Goal: Task Accomplishment & Management: Manage account settings

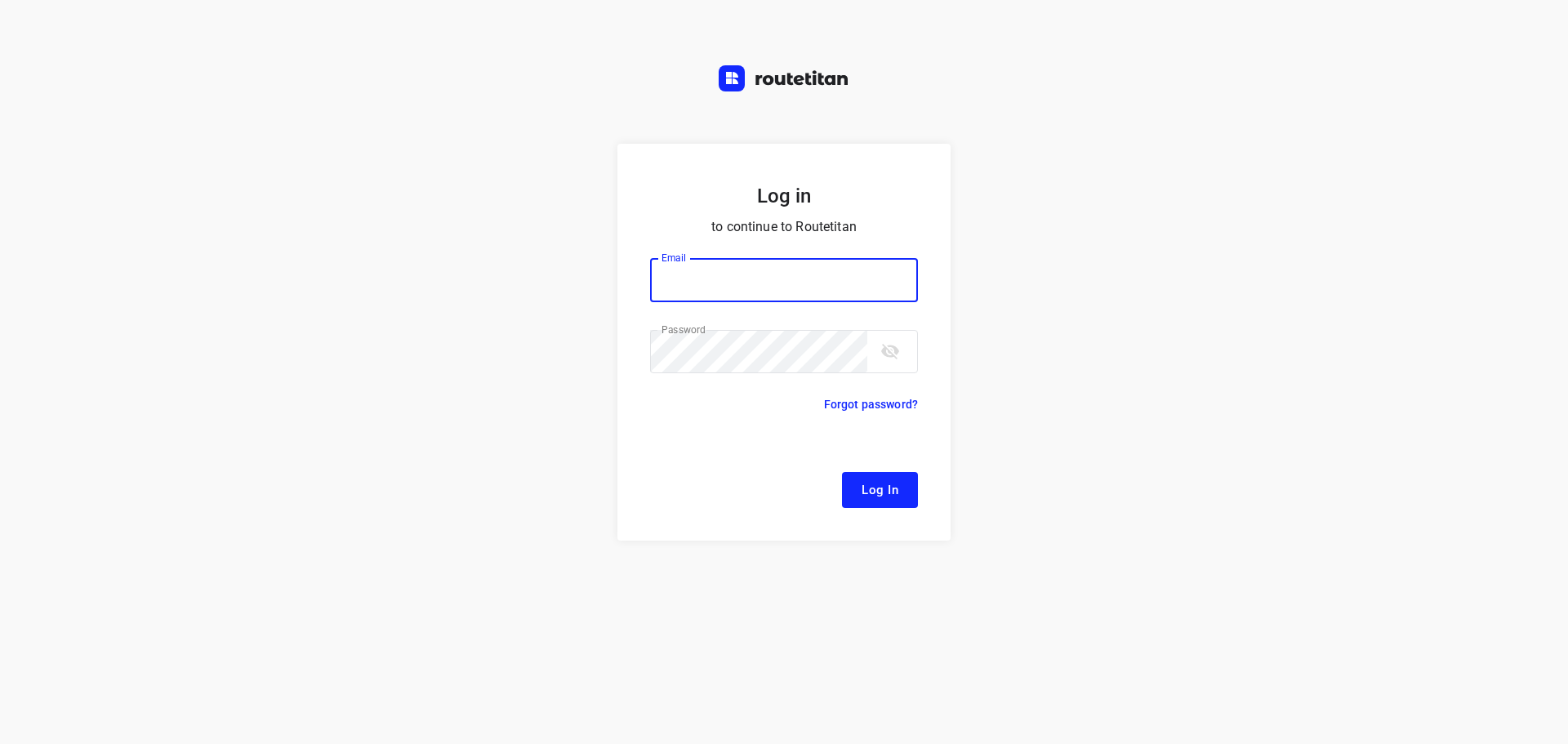
type input "[EMAIL_ADDRESS][DOMAIN_NAME]"
click at [889, 491] on span "Log In" at bounding box center [879, 489] width 37 height 22
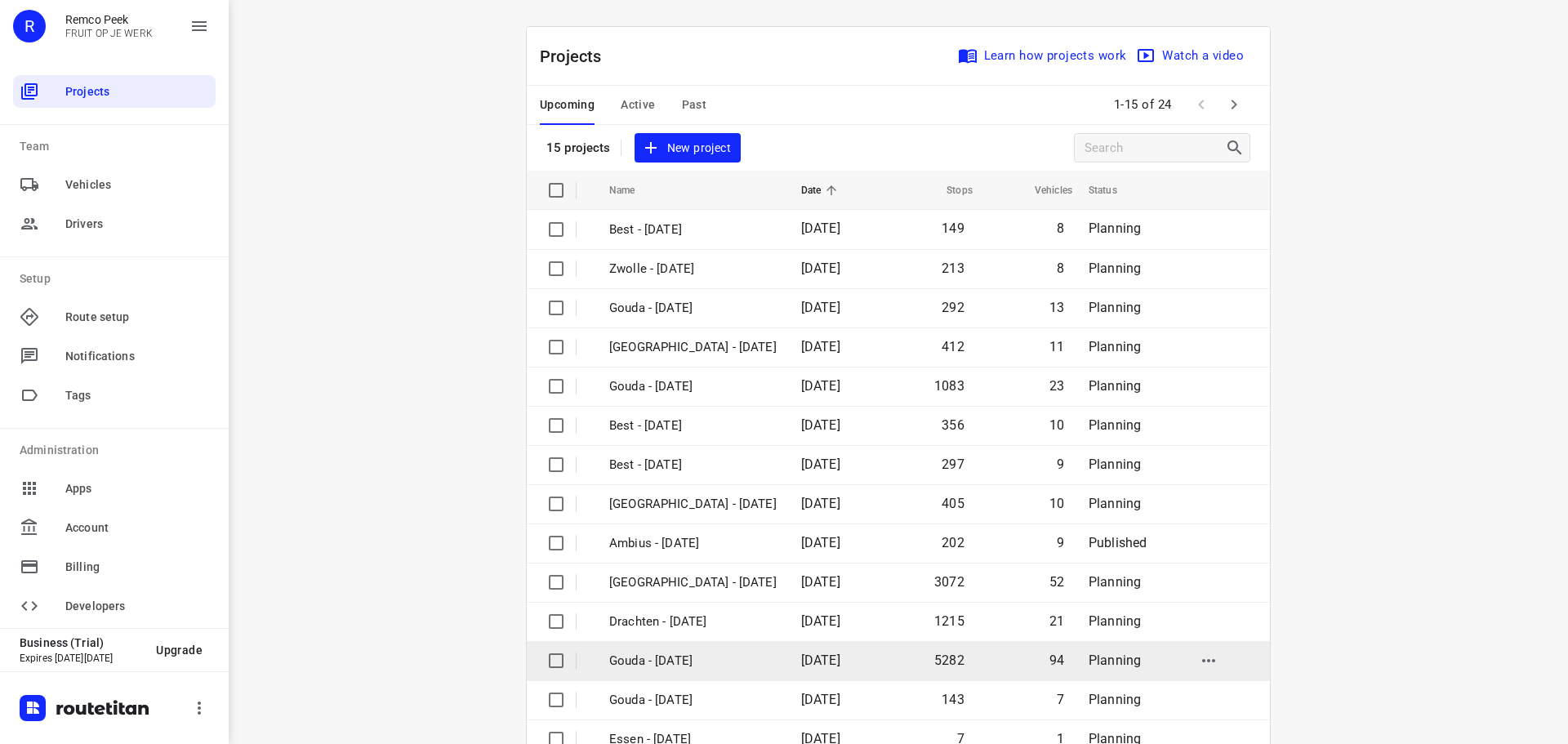
click at [682, 661] on p "Gouda - [DATE]" at bounding box center [693, 661] width 168 height 19
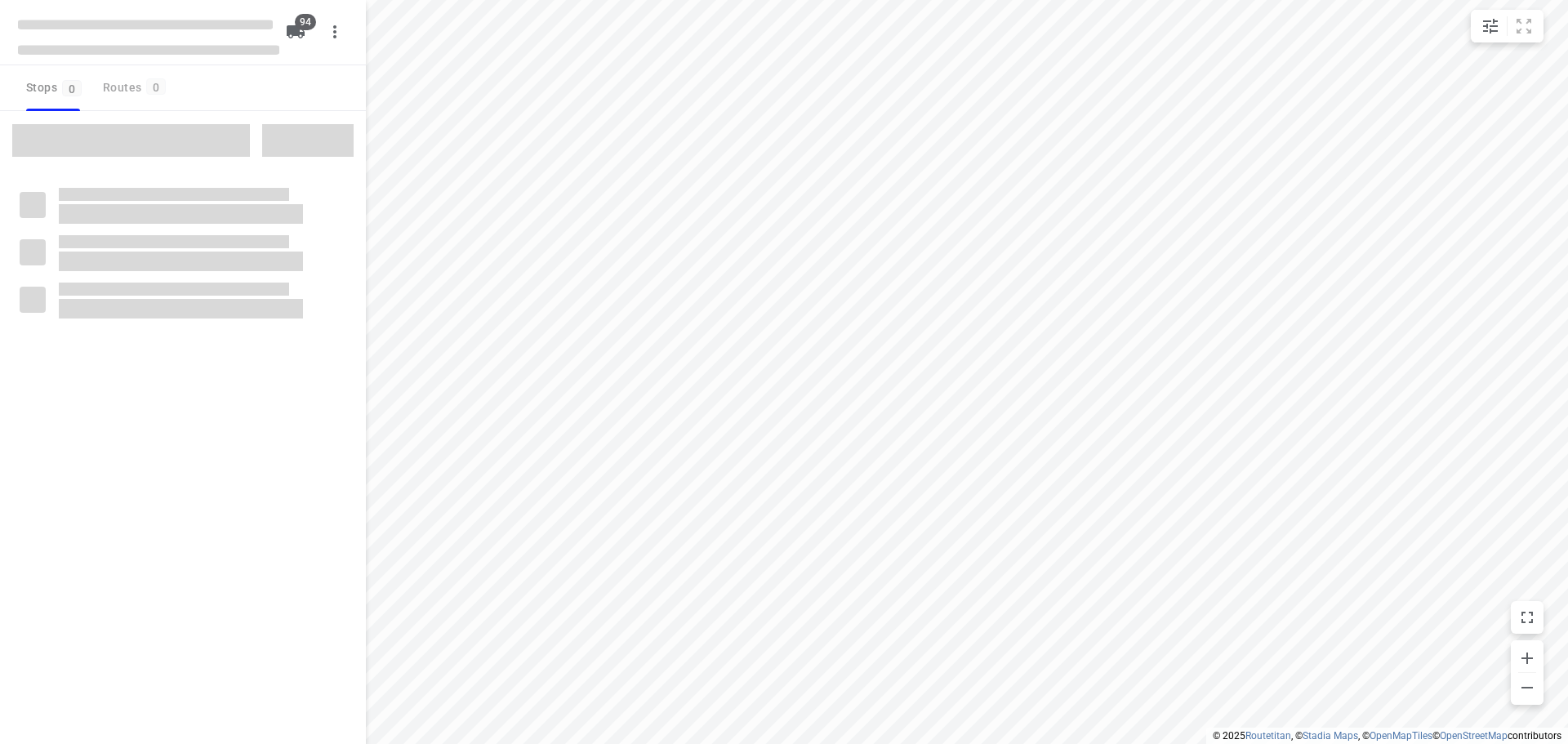
checkbox input "true"
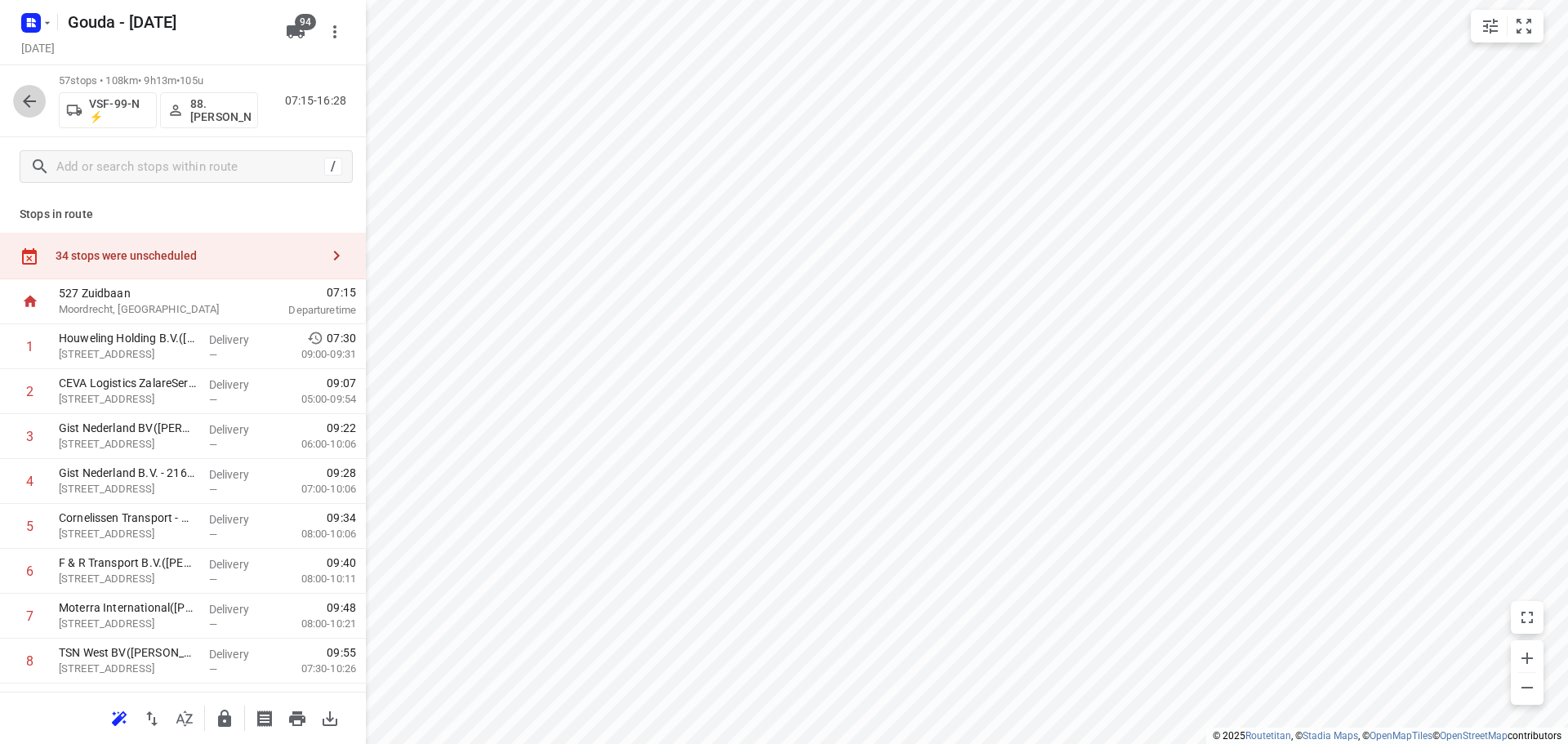
click at [33, 107] on icon "button" at bounding box center [29, 101] width 20 height 20
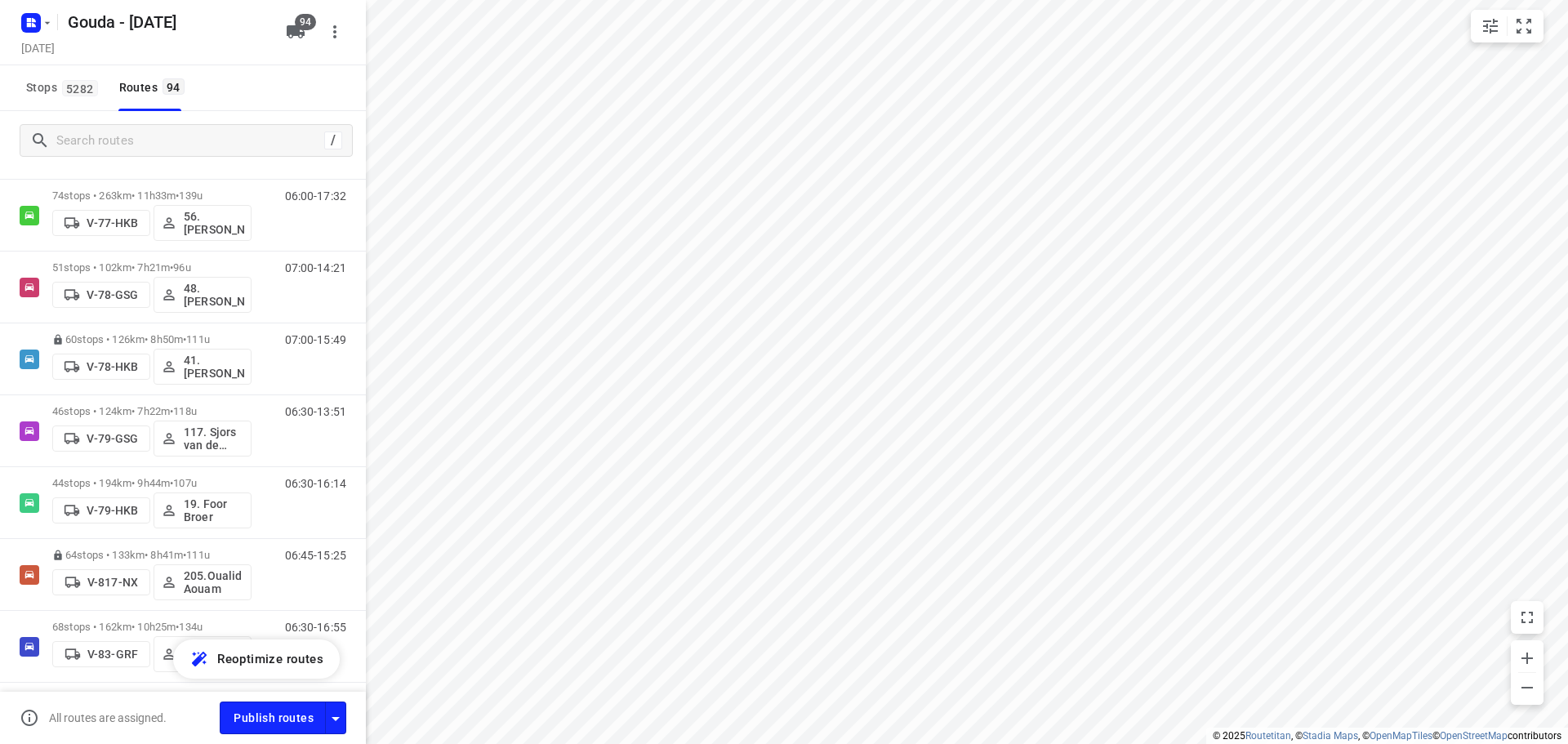
scroll to position [2597, 0]
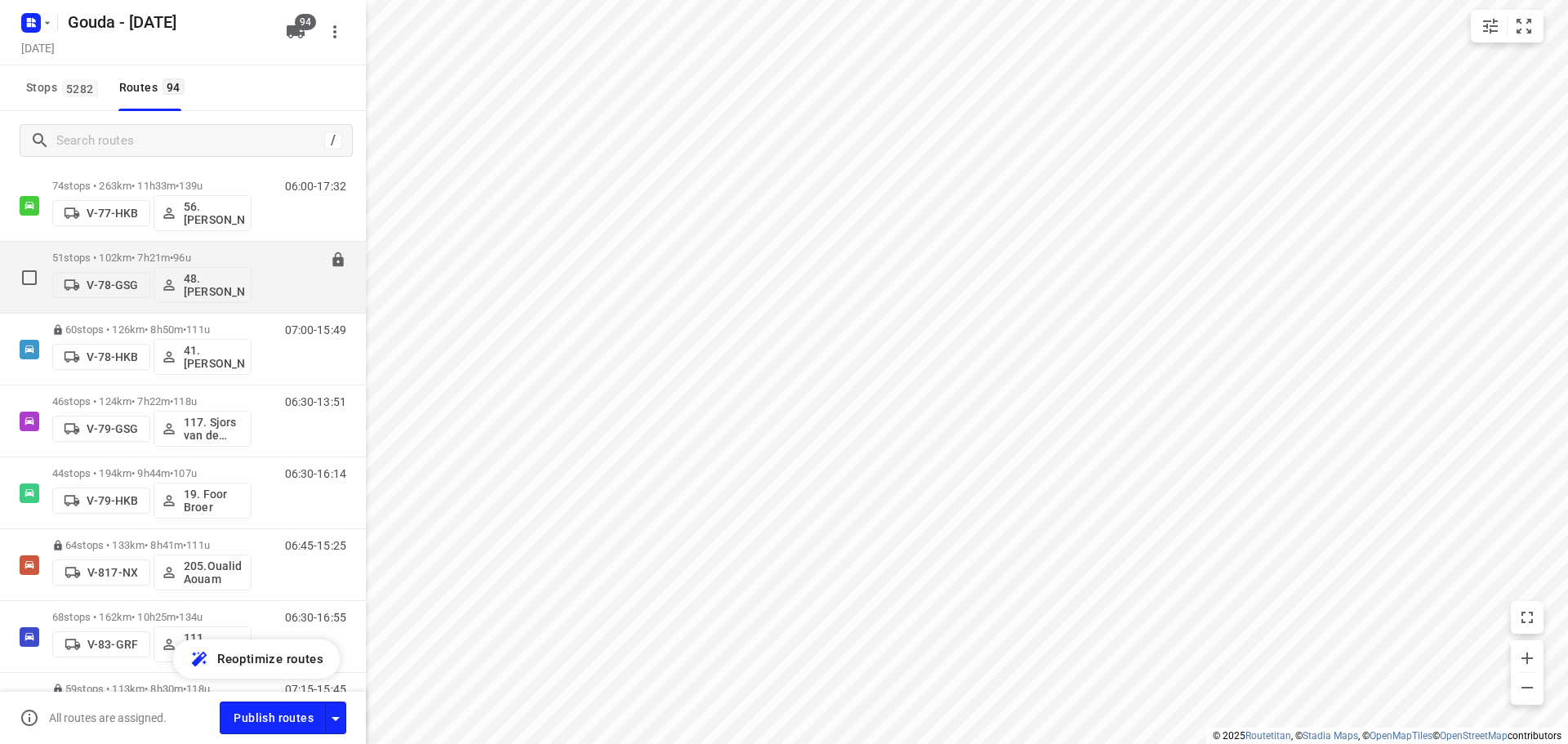
click at [190, 260] on span "96u" at bounding box center [182, 257] width 17 height 12
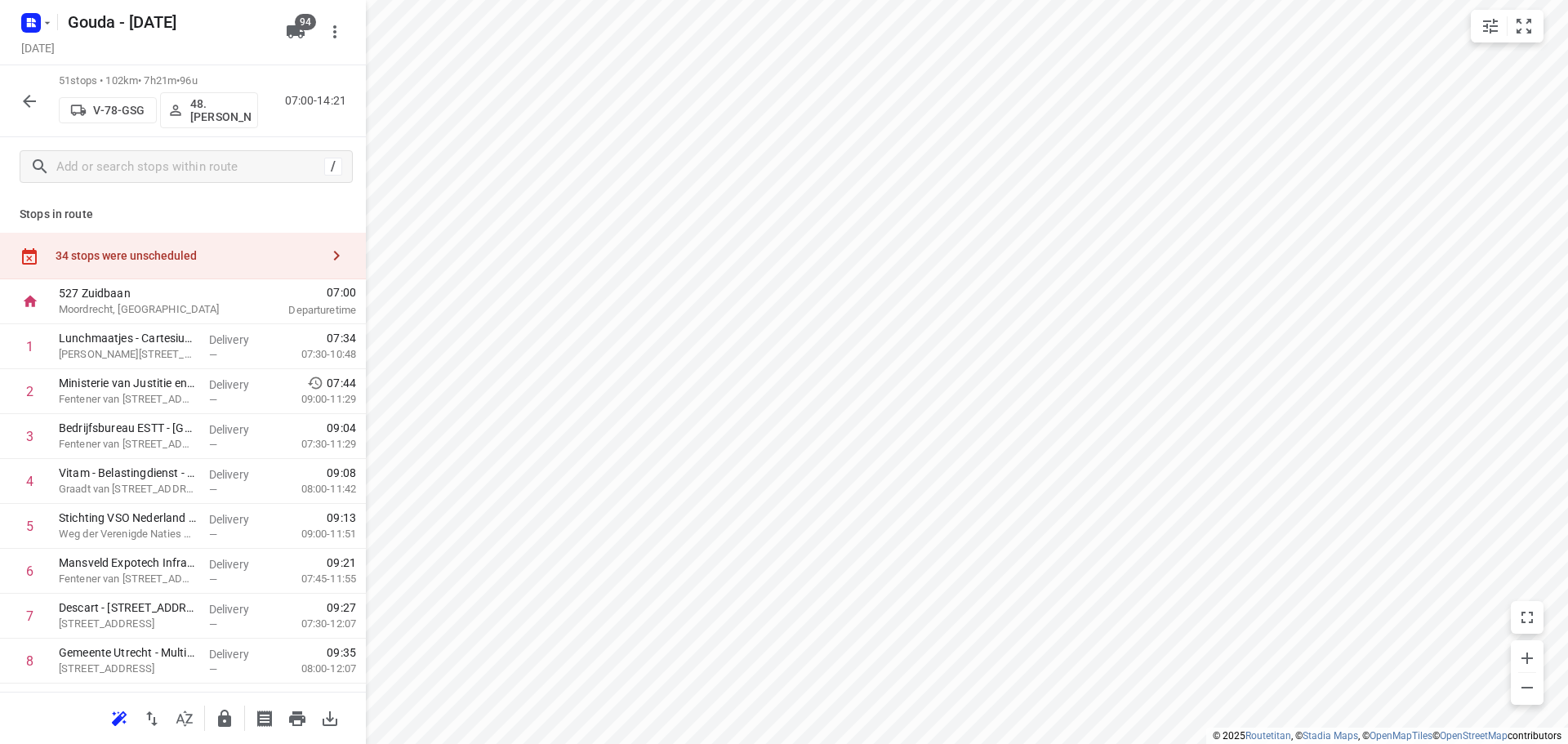
click at [35, 105] on icon "button" at bounding box center [29, 101] width 20 height 20
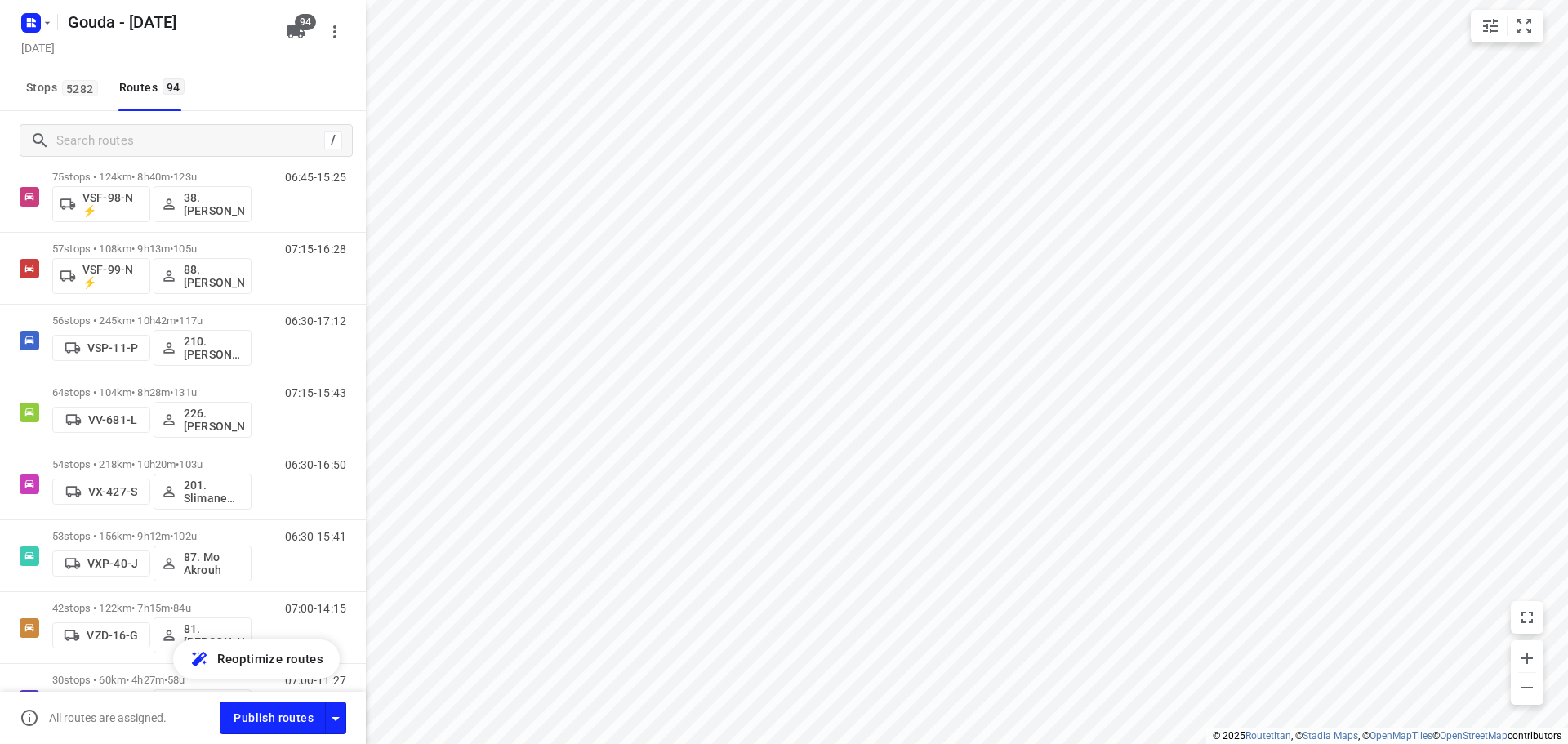
scroll to position [6087, 0]
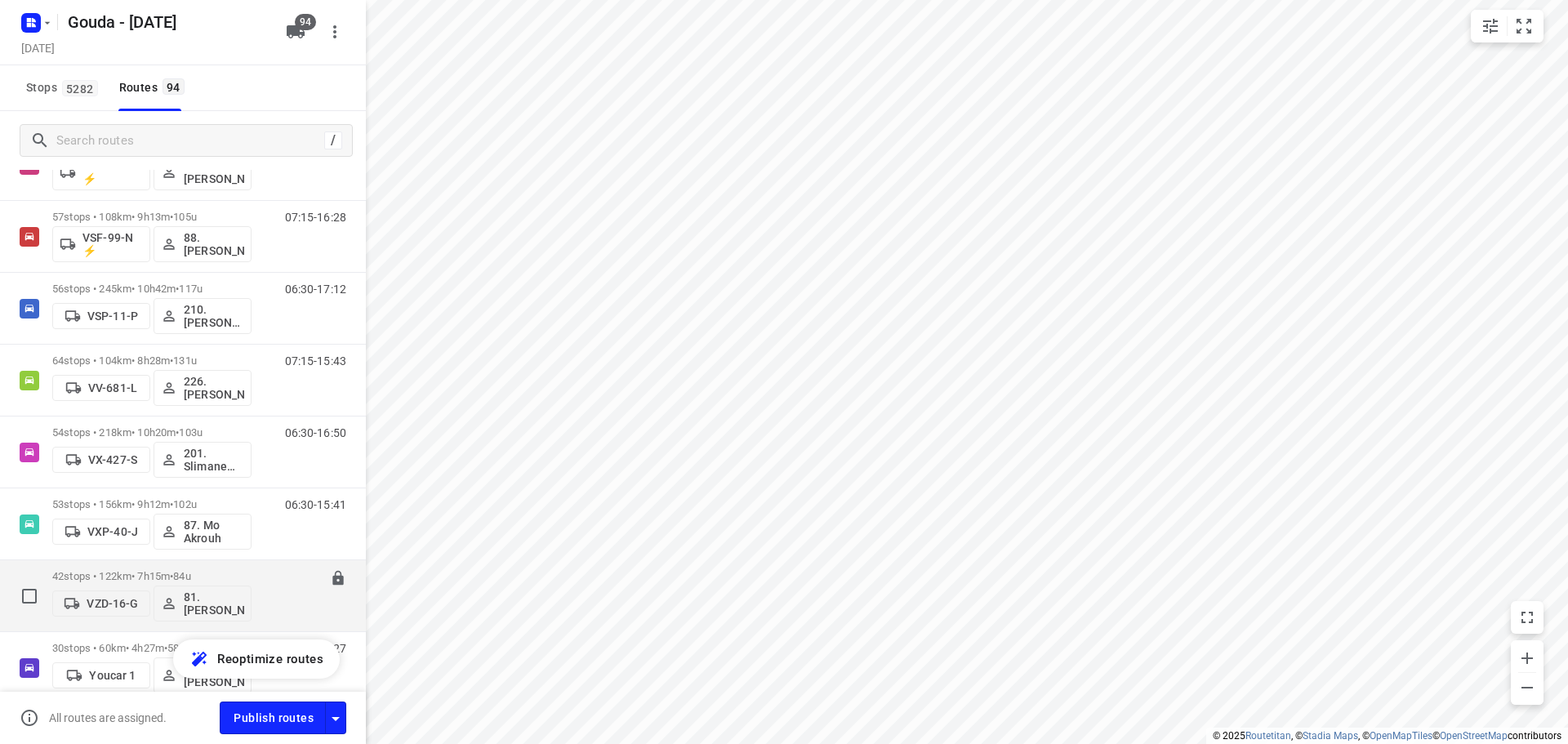
click at [190, 573] on span "84u" at bounding box center [182, 575] width 17 height 12
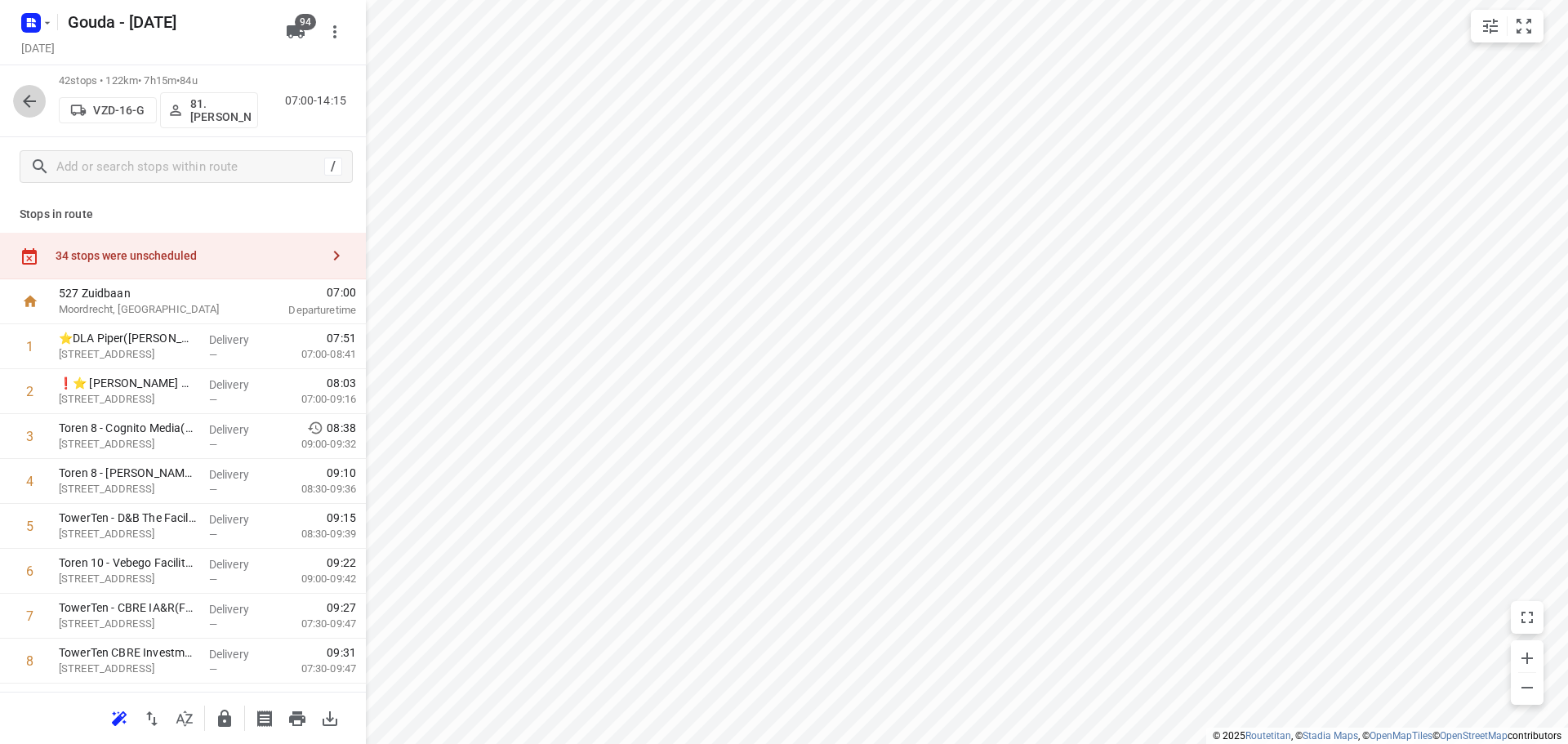
click at [41, 100] on button "button" at bounding box center [29, 101] width 33 height 33
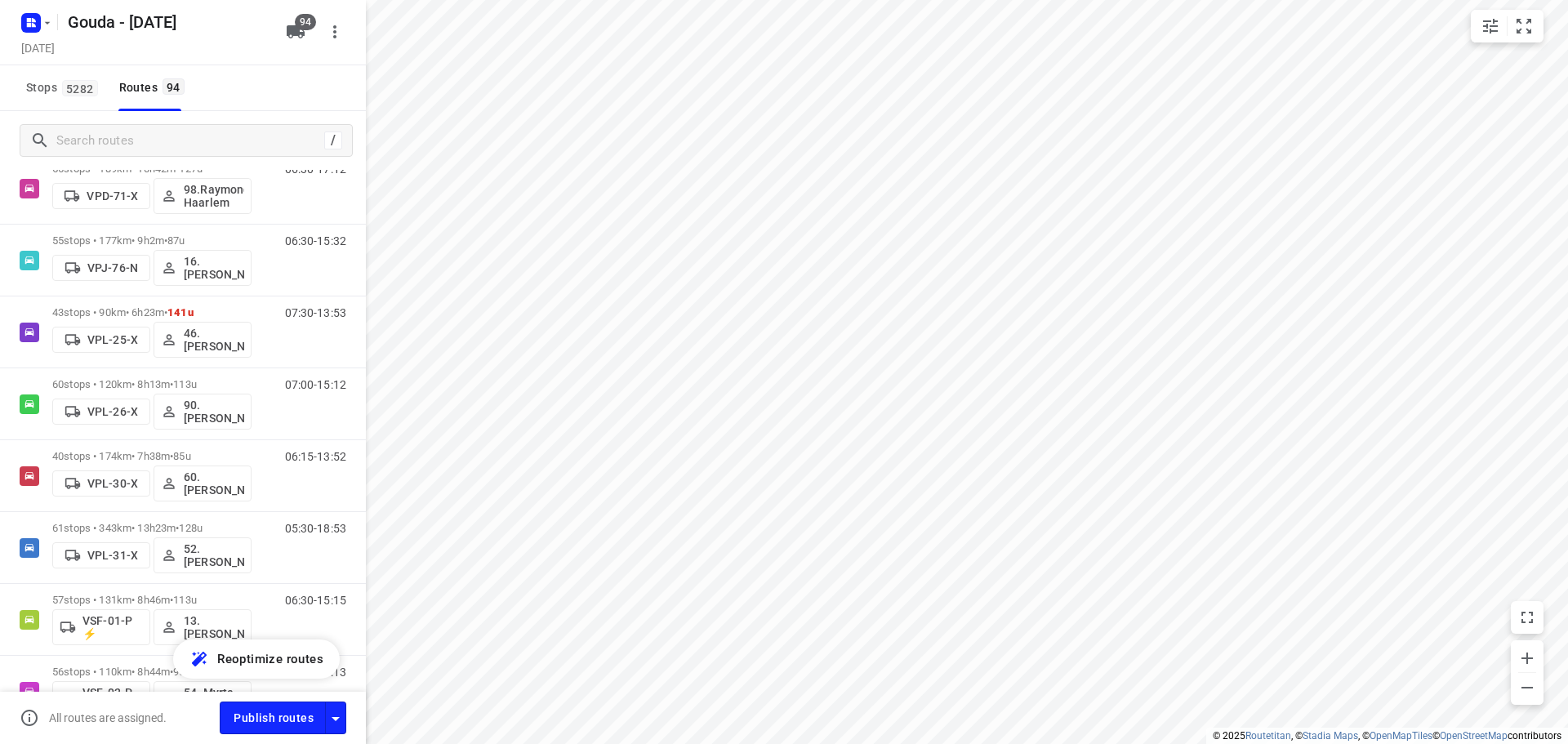
scroll to position [5120, 0]
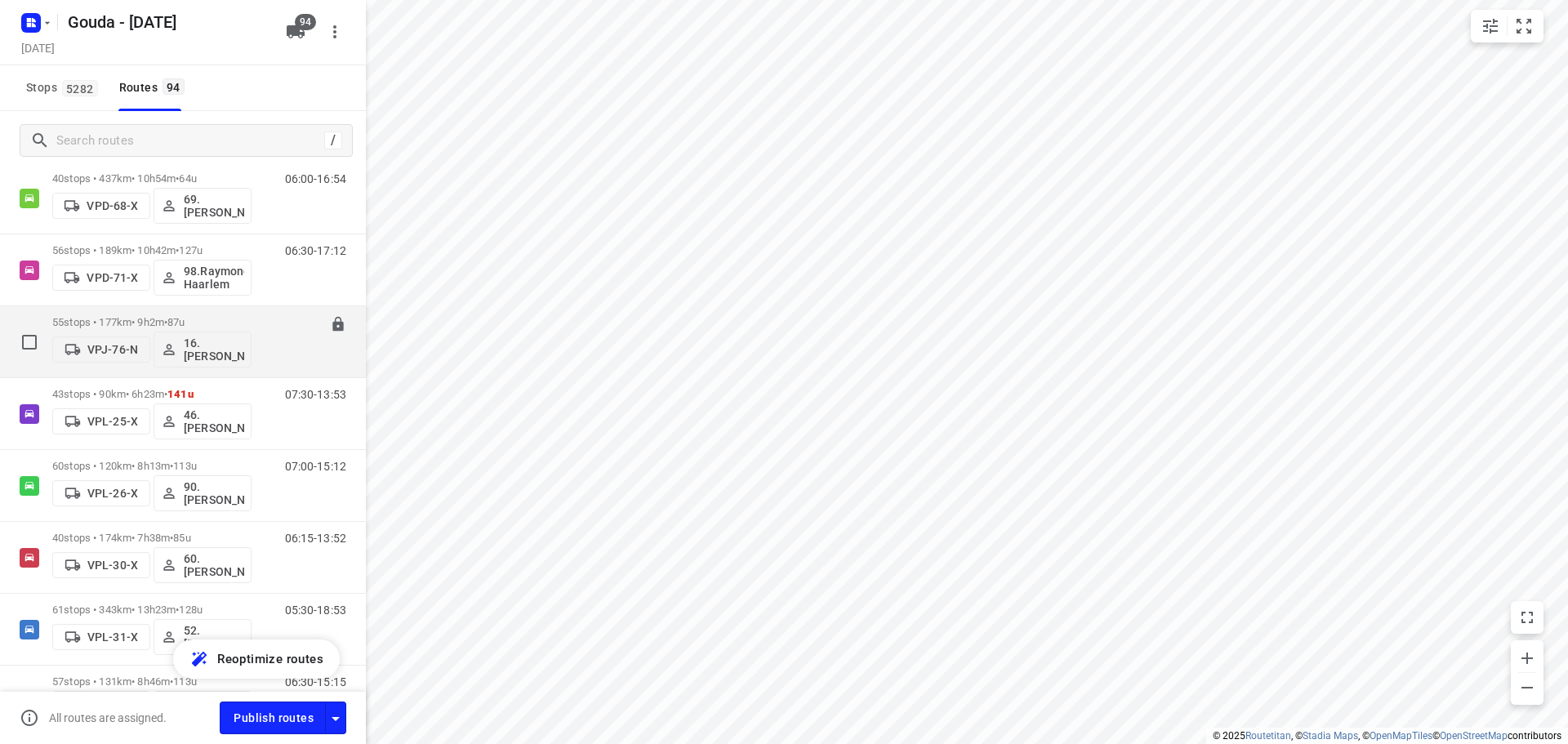
click at [168, 328] on div "VPJ-76-N 16.[PERSON_NAME]" at bounding box center [152, 348] width 200 height 39
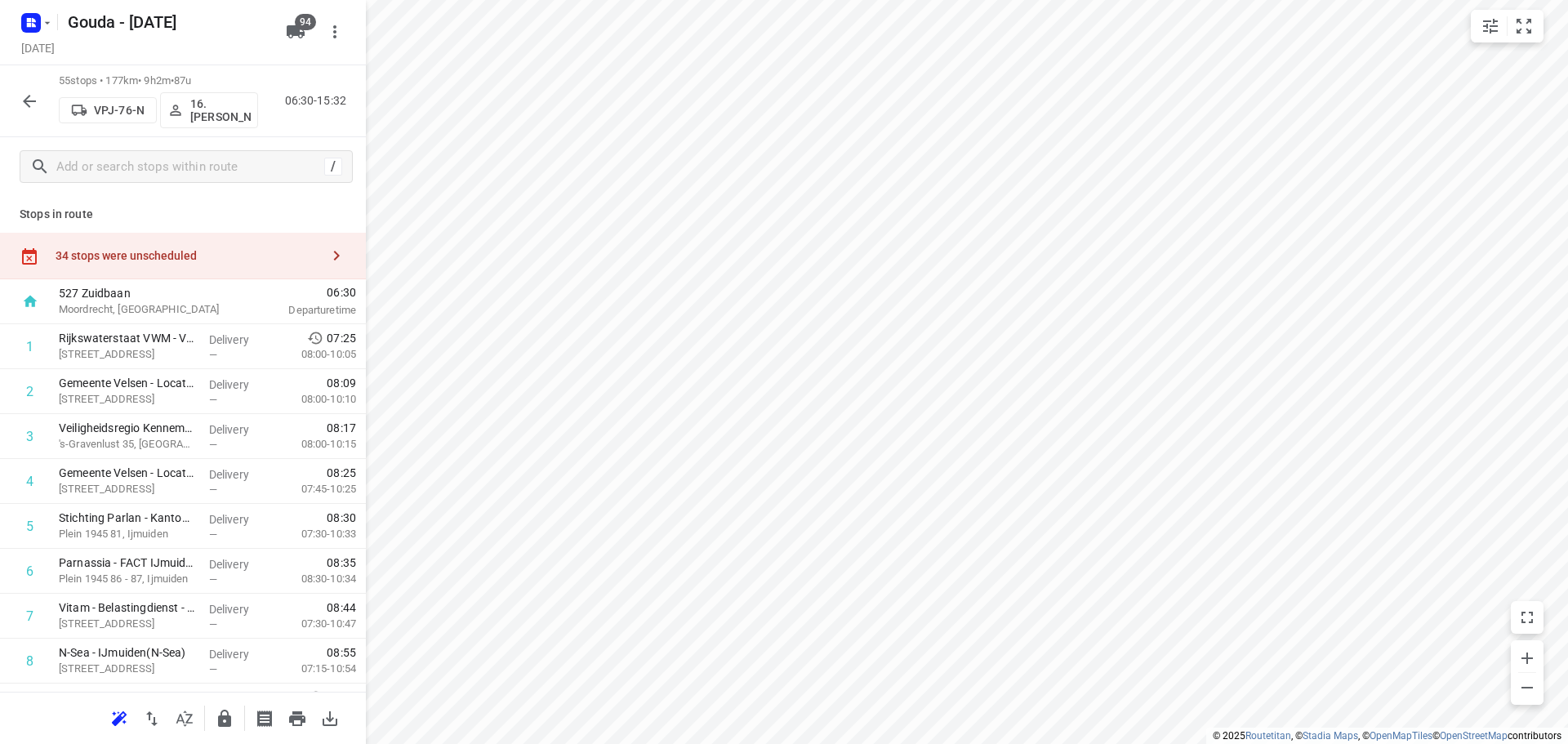
click at [37, 96] on icon "button" at bounding box center [29, 101] width 20 height 20
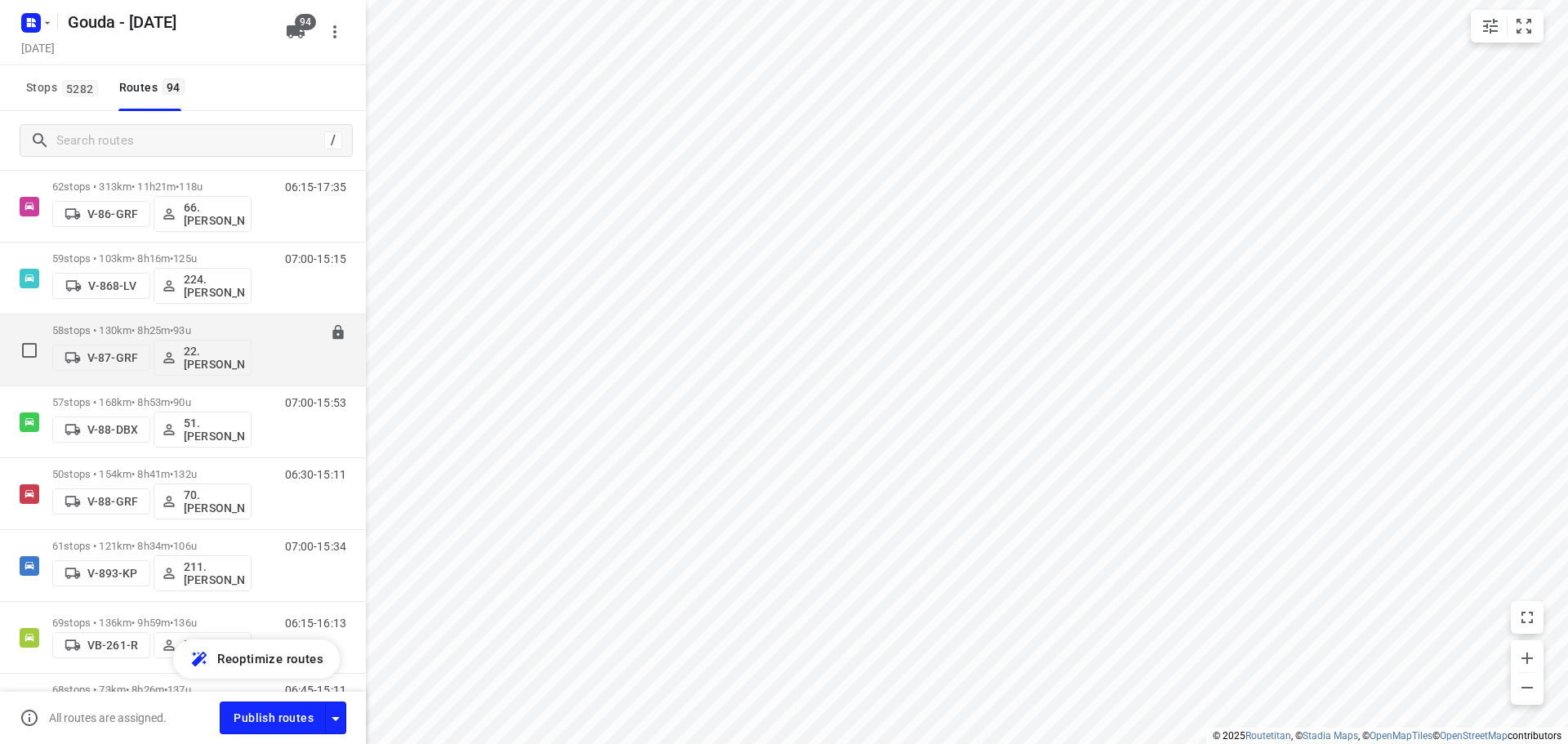
scroll to position [3134, 0]
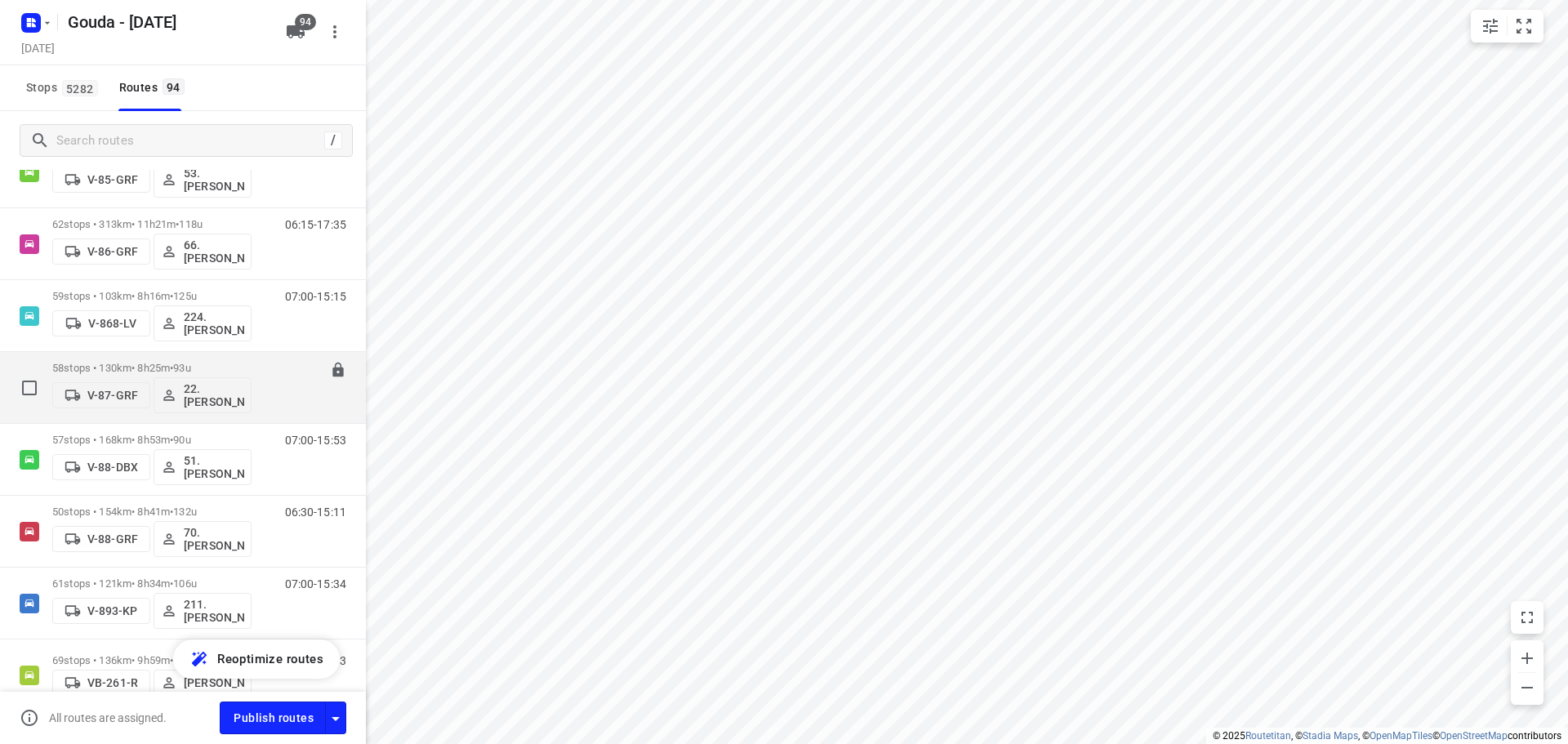
click at [162, 365] on p "58 stops • 130km • 8h25m • 93u" at bounding box center [152, 367] width 200 height 12
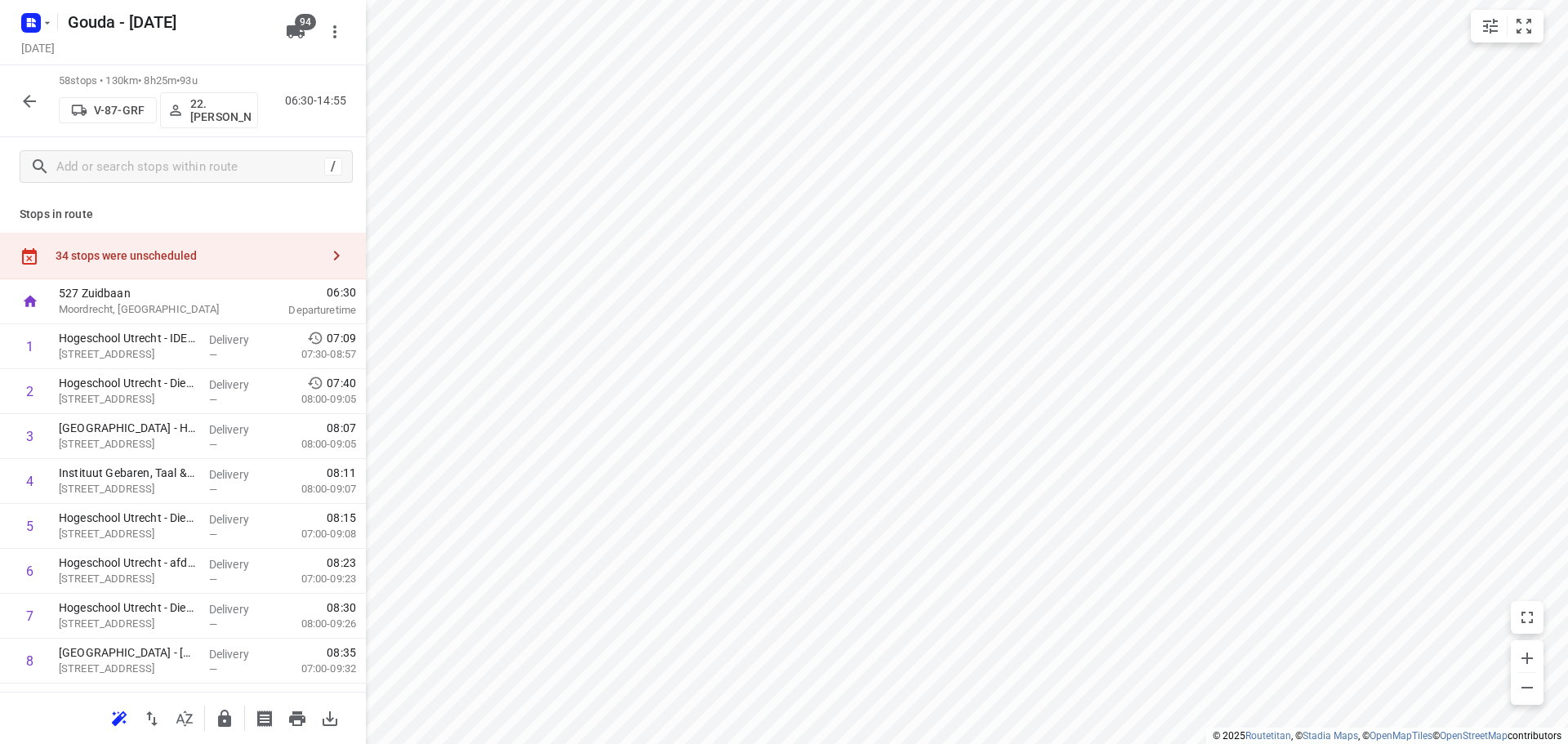
click at [27, 108] on icon "button" at bounding box center [29, 101] width 20 height 20
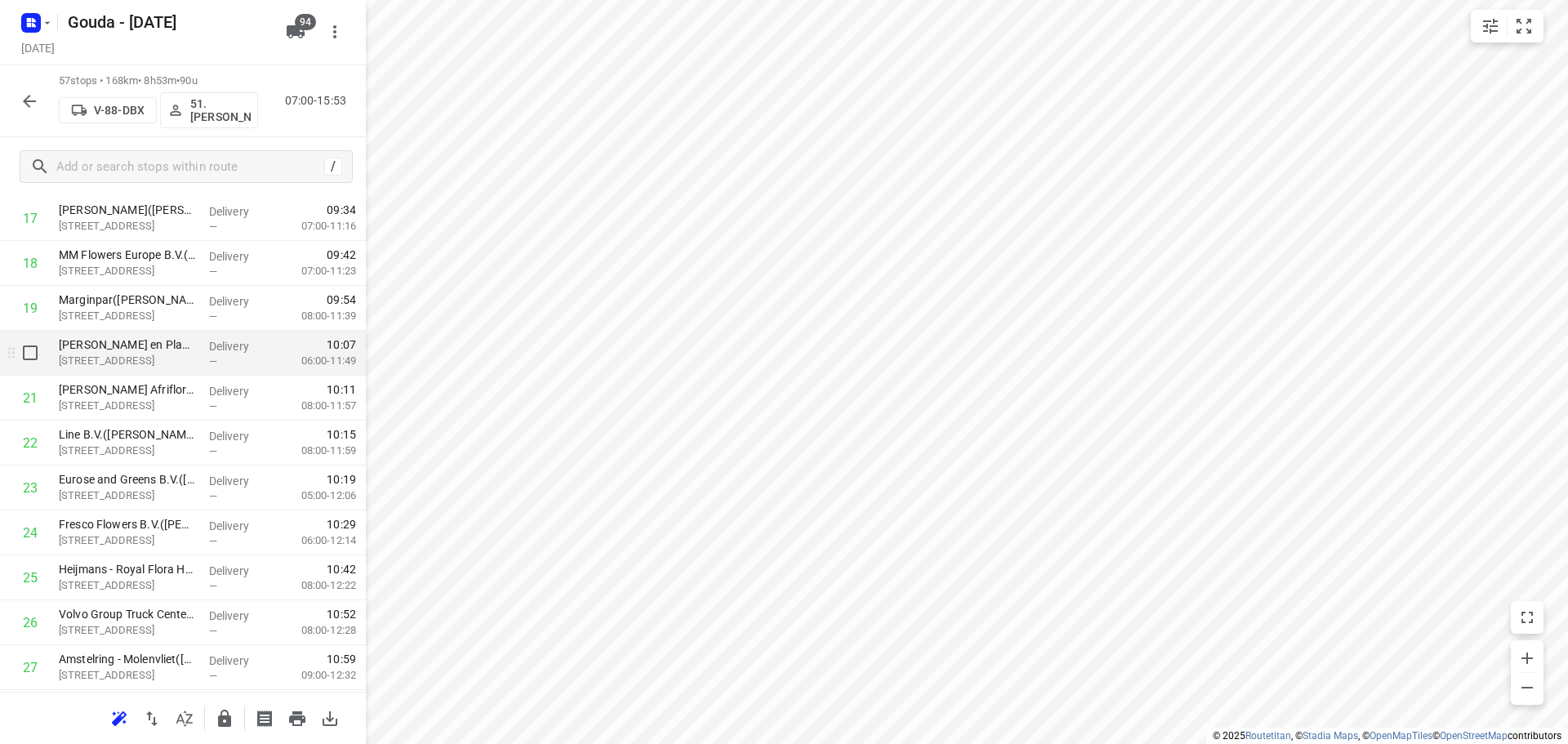
scroll to position [885, 0]
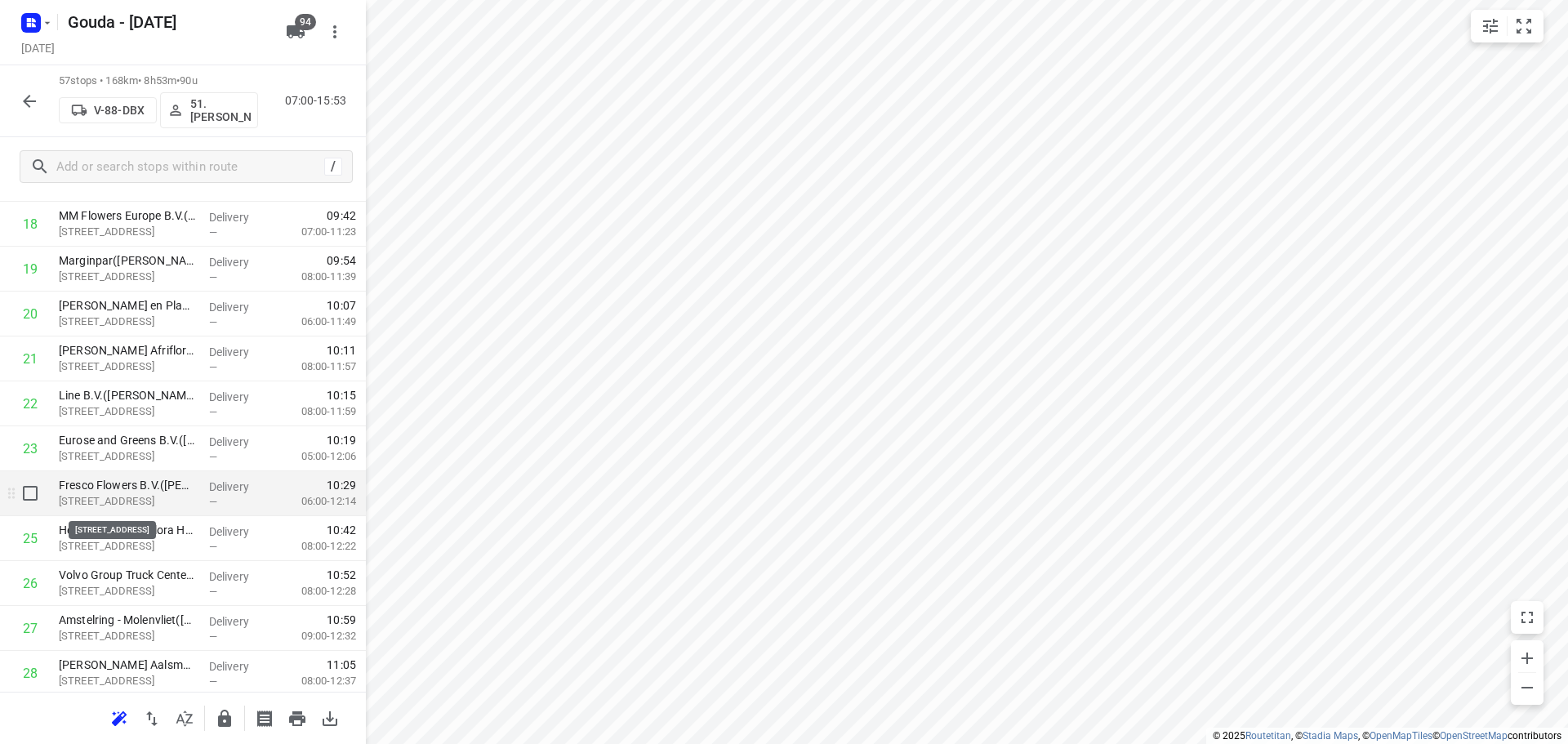
click at [153, 497] on p "[STREET_ADDRESS]" at bounding box center [127, 500] width 137 height 16
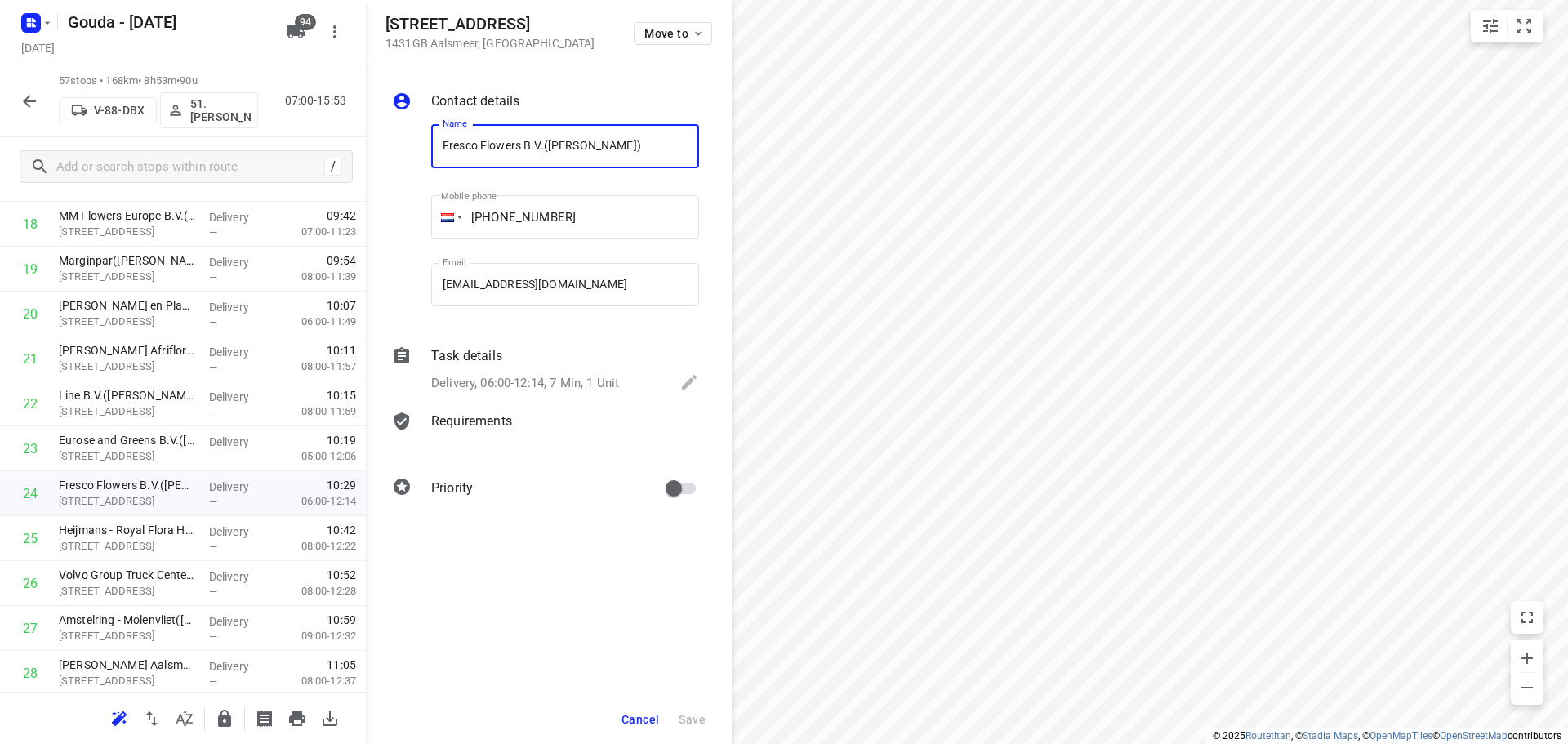
click at [540, 380] on p "Delivery, 06:00-12:14, 7 Min, 1 Unit" at bounding box center [525, 383] width 187 height 19
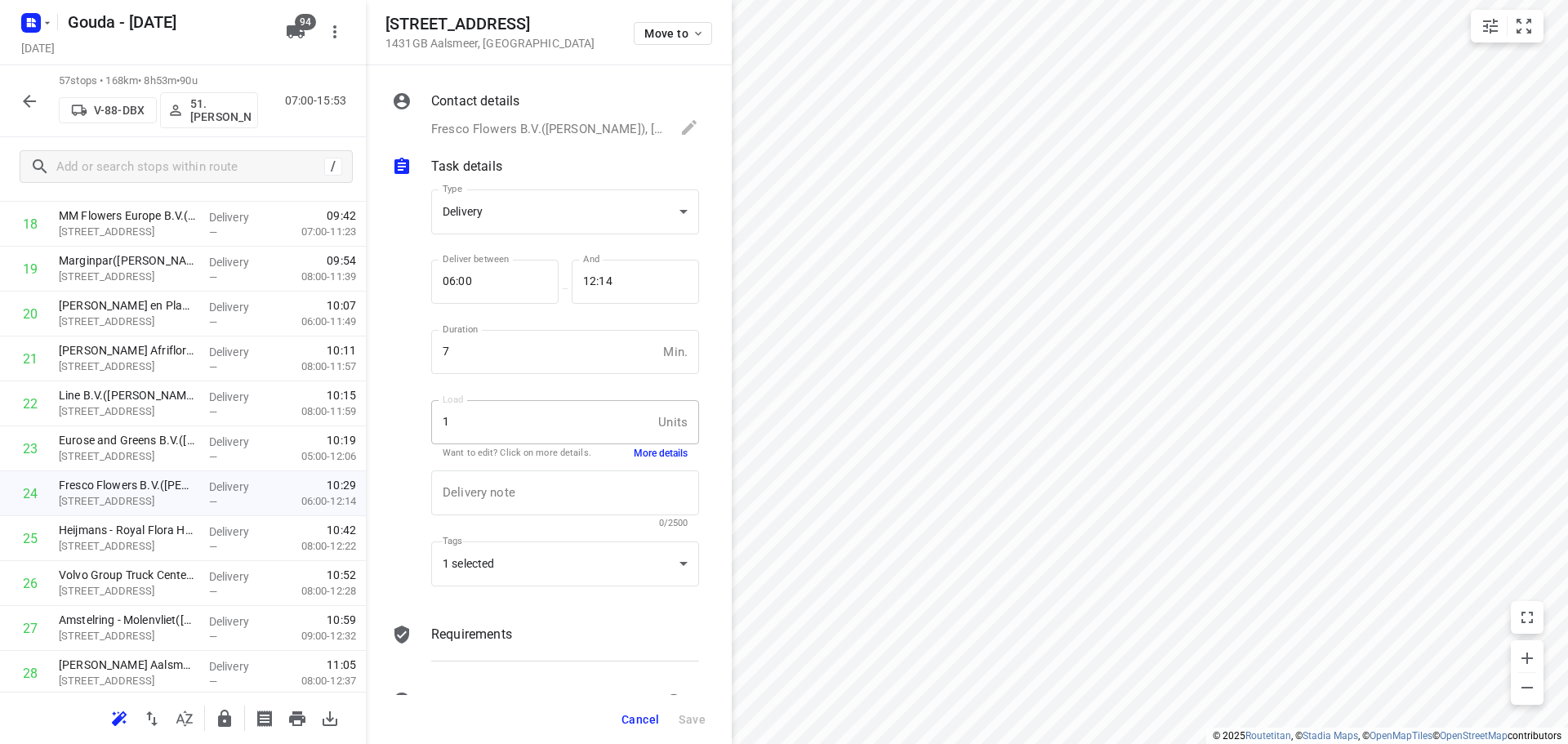
click at [638, 456] on button "More details" at bounding box center [661, 454] width 54 height 14
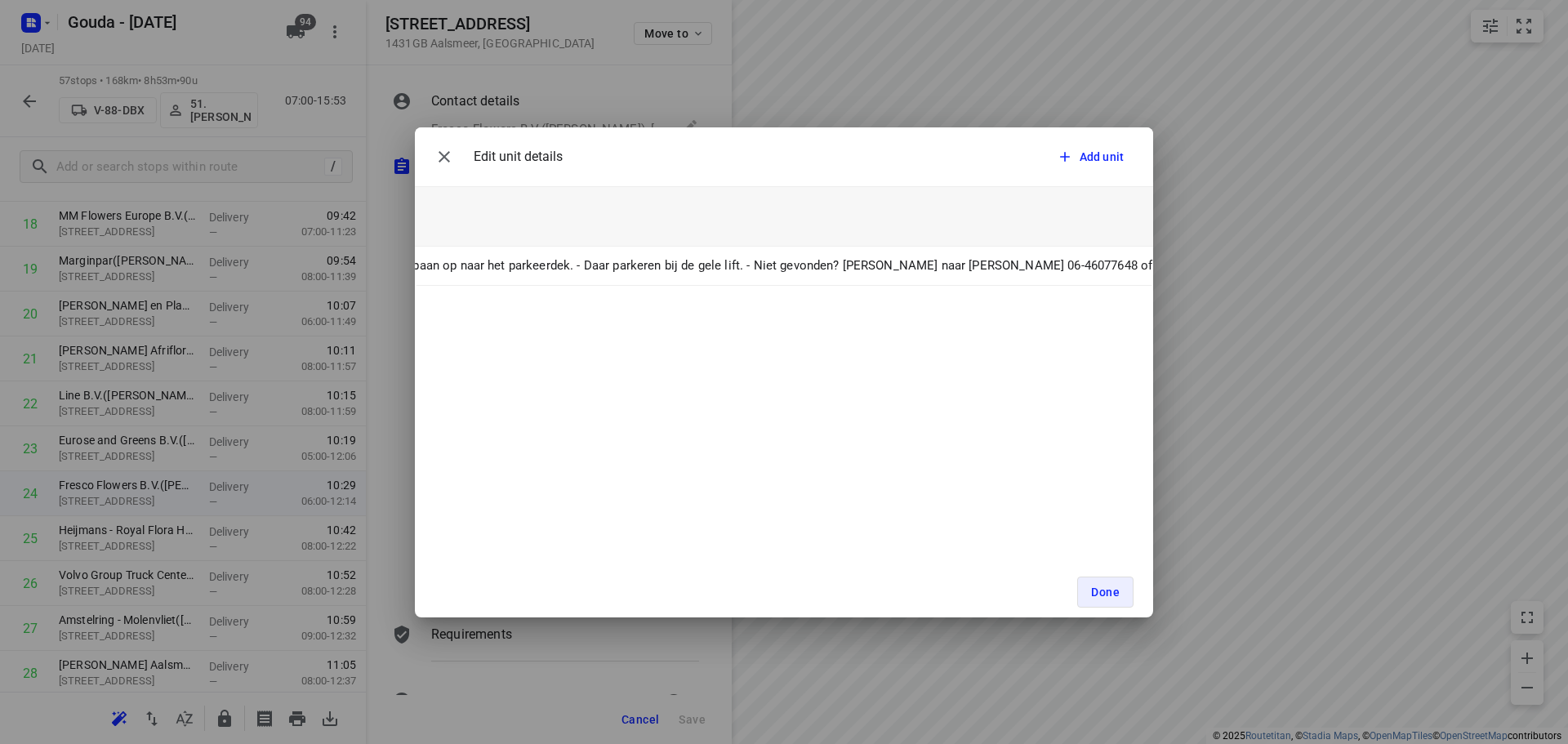
scroll to position [0, 844]
click at [446, 156] on icon "button" at bounding box center [444, 156] width 11 height 11
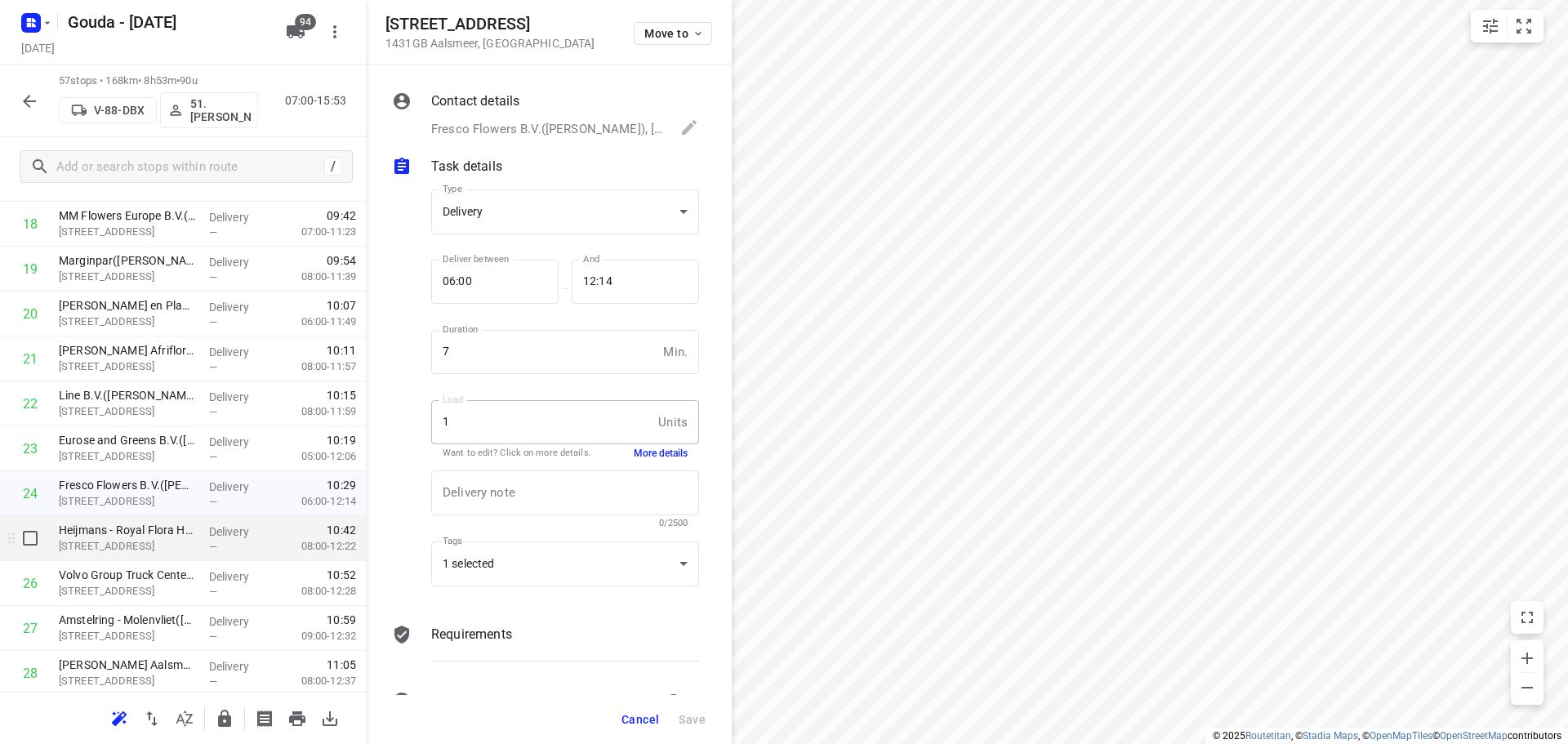
click at [202, 536] on div "Delivery —" at bounding box center [239, 539] width 73 height 45
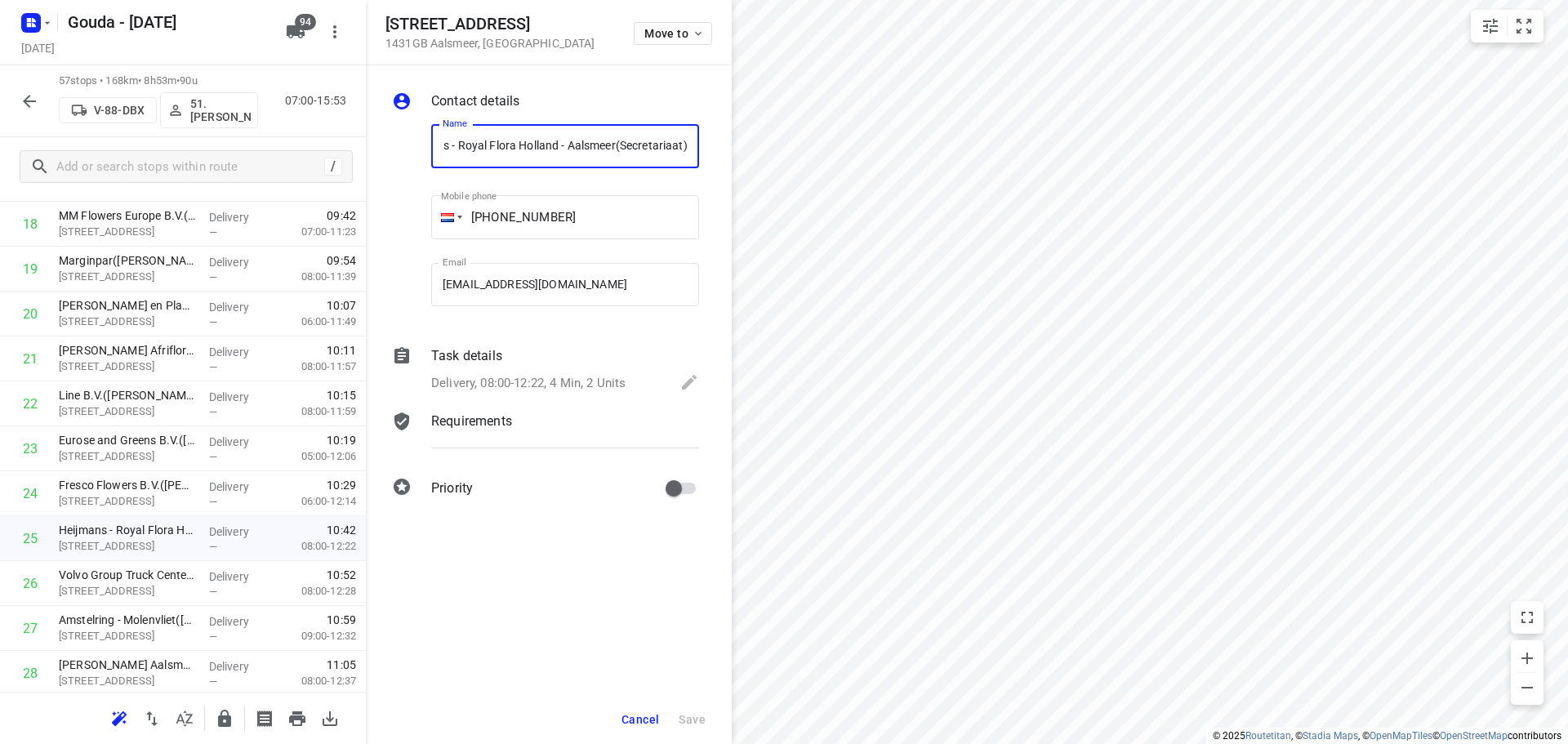
scroll to position [0, 0]
click at [579, 371] on div "Task details Delivery, 08:00-12:22, 4 Min, 2 Units" at bounding box center [565, 370] width 275 height 55
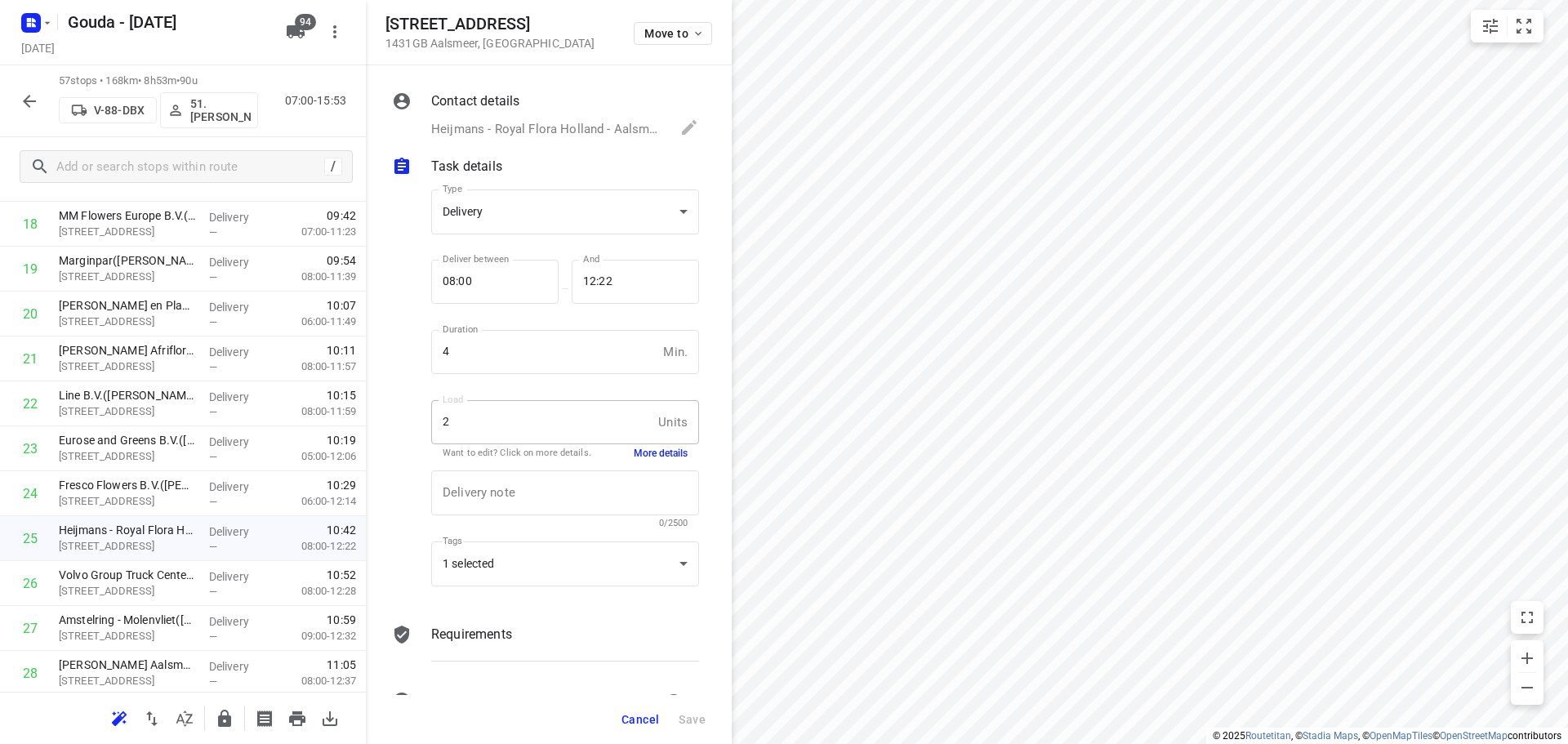
click at [643, 455] on button "More details" at bounding box center [661, 454] width 54 height 14
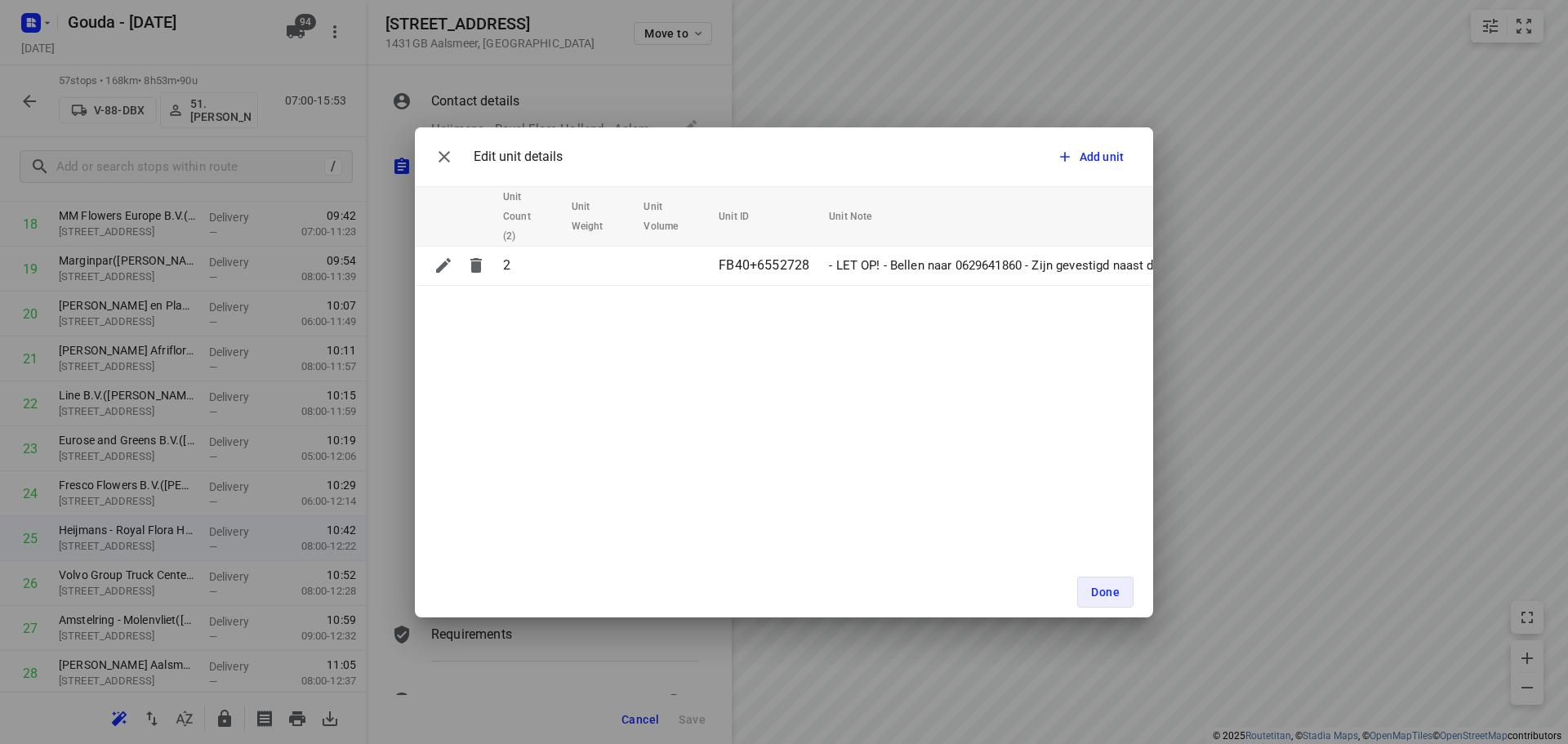
scroll to position [0, 475]
click at [449, 157] on icon "button" at bounding box center [443, 156] width 20 height 20
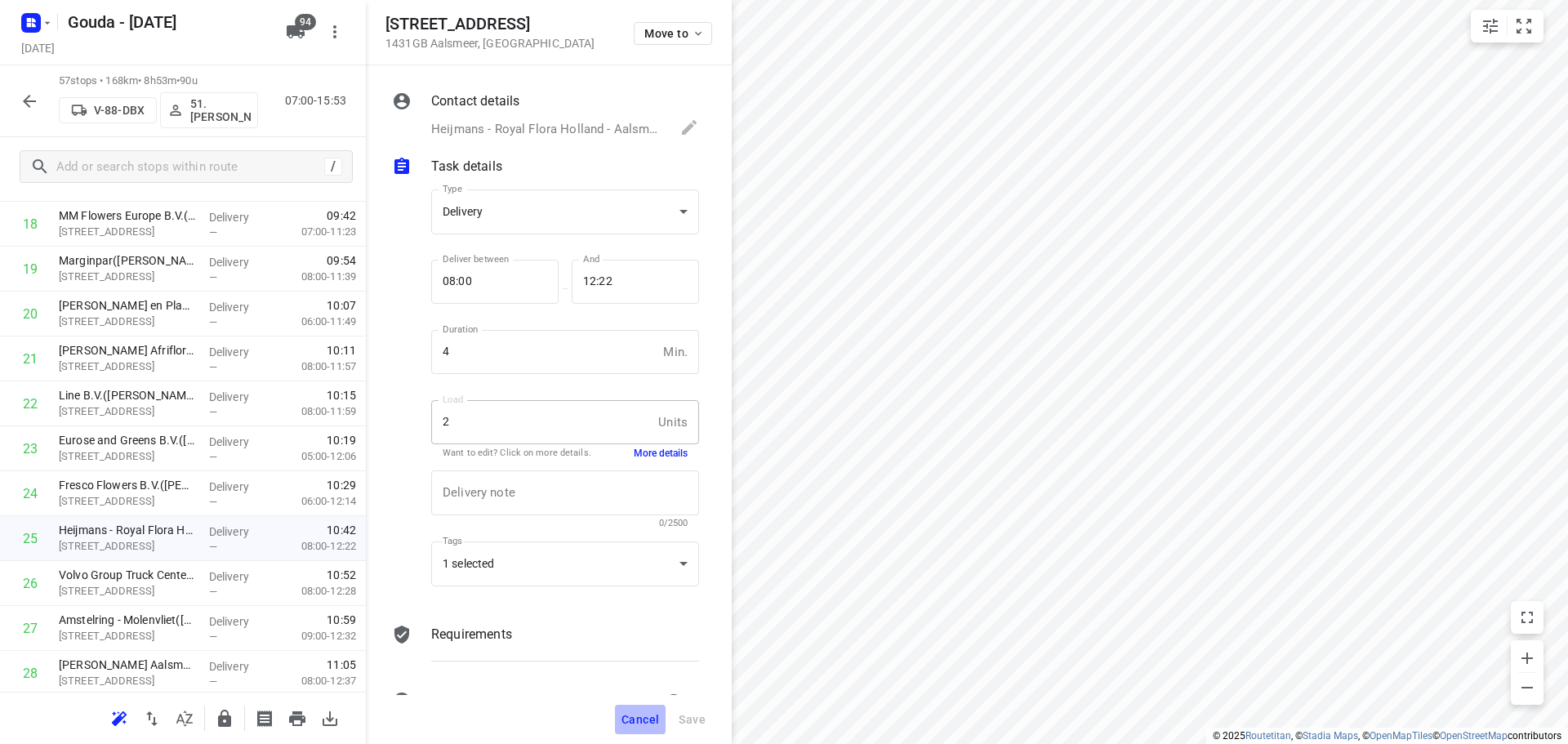
click at [653, 718] on span "Cancel" at bounding box center [640, 720] width 37 height 13
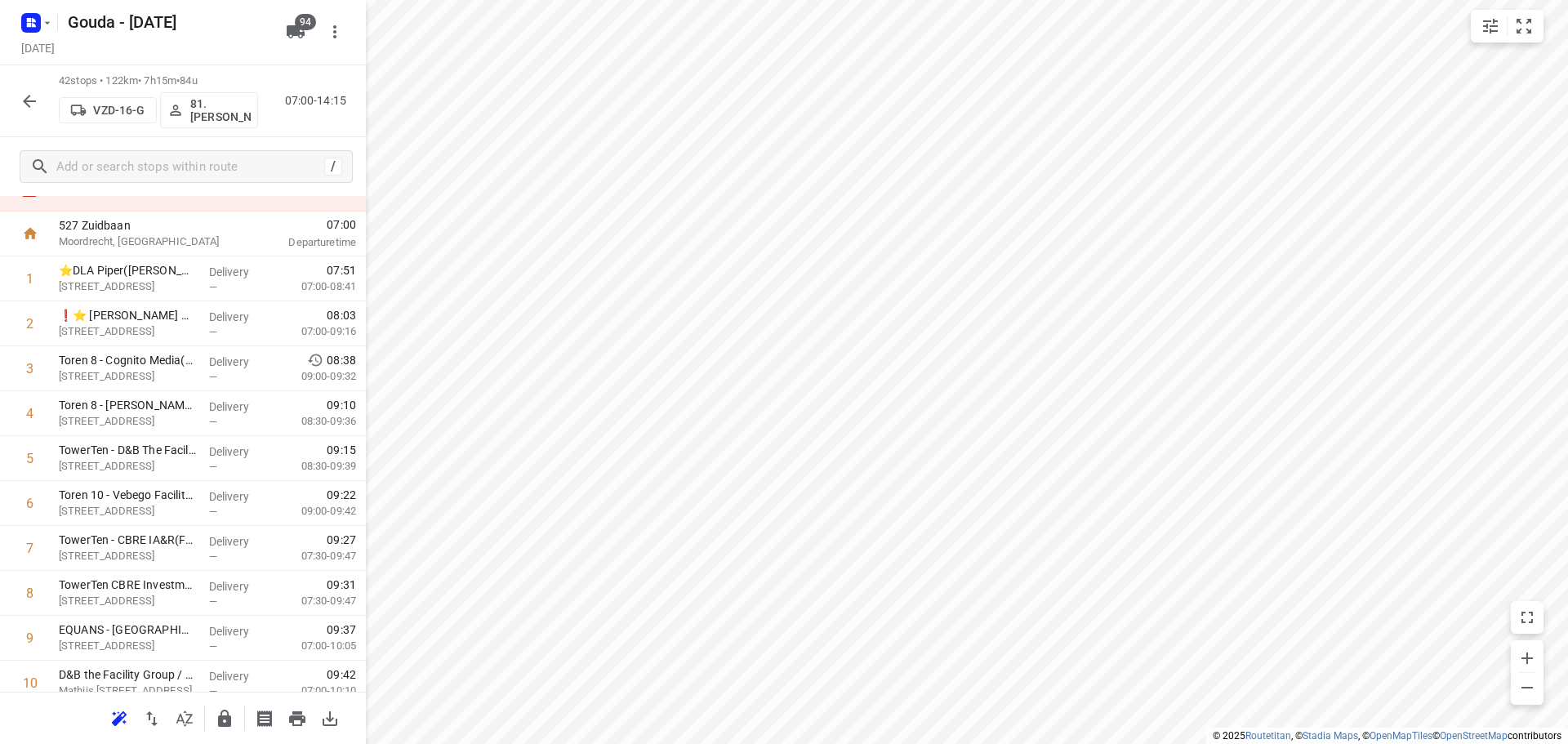
scroll to position [61, 0]
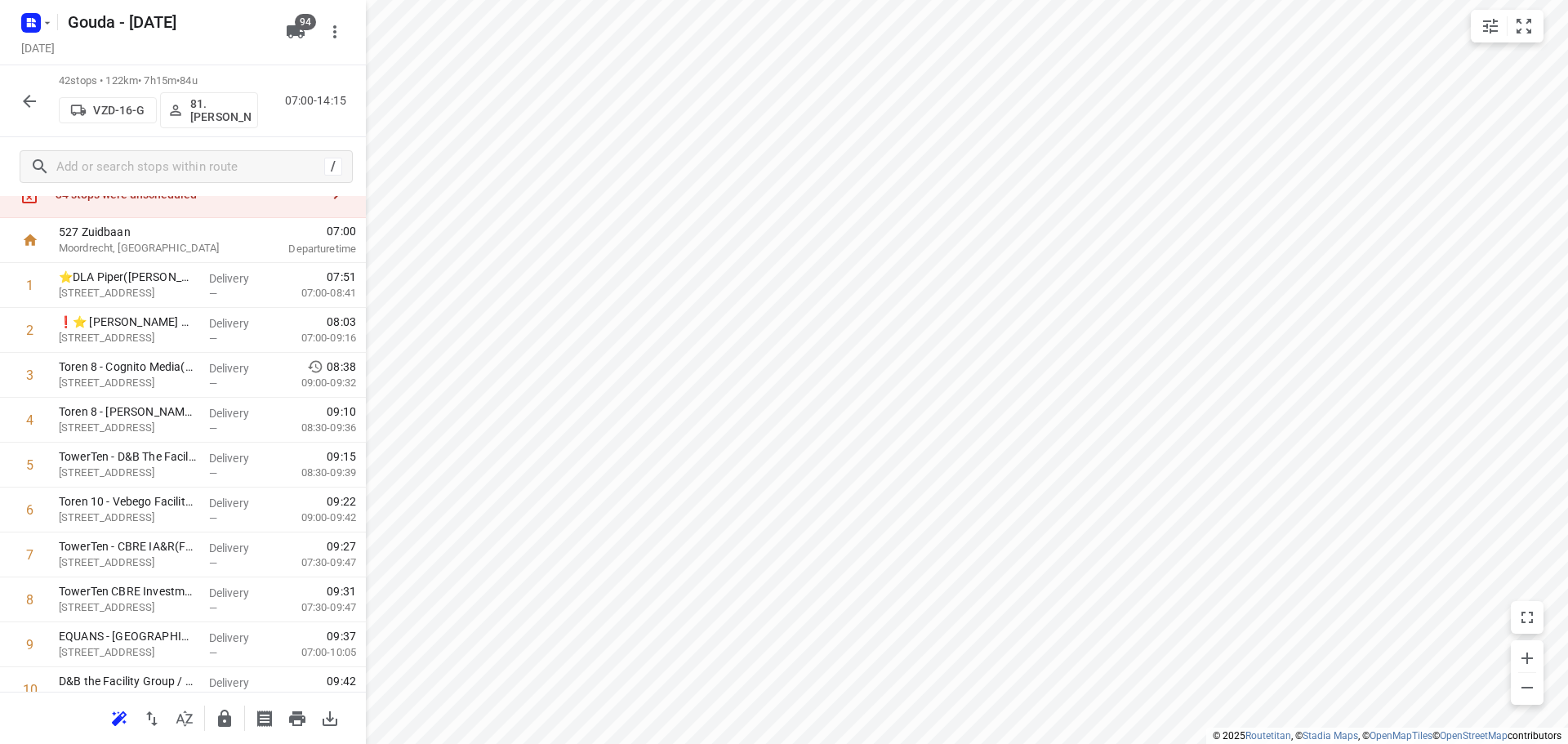
click at [38, 99] on icon "button" at bounding box center [29, 101] width 20 height 20
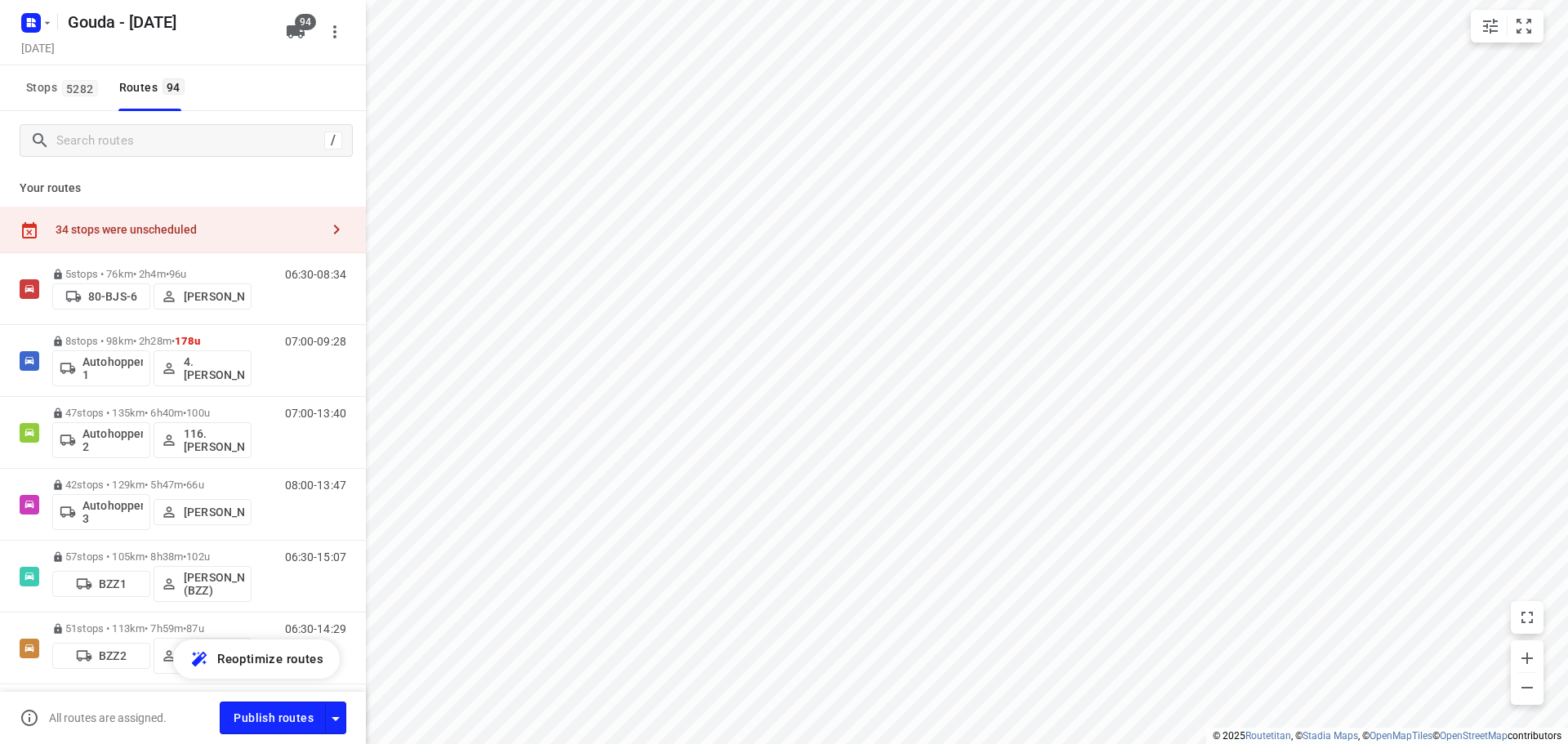
click at [28, 5] on div "Gouda - [DATE] [DATE]" at bounding box center [148, 31] width 261 height 57
click at [28, 14] on rect "button" at bounding box center [31, 22] width 20 height 20
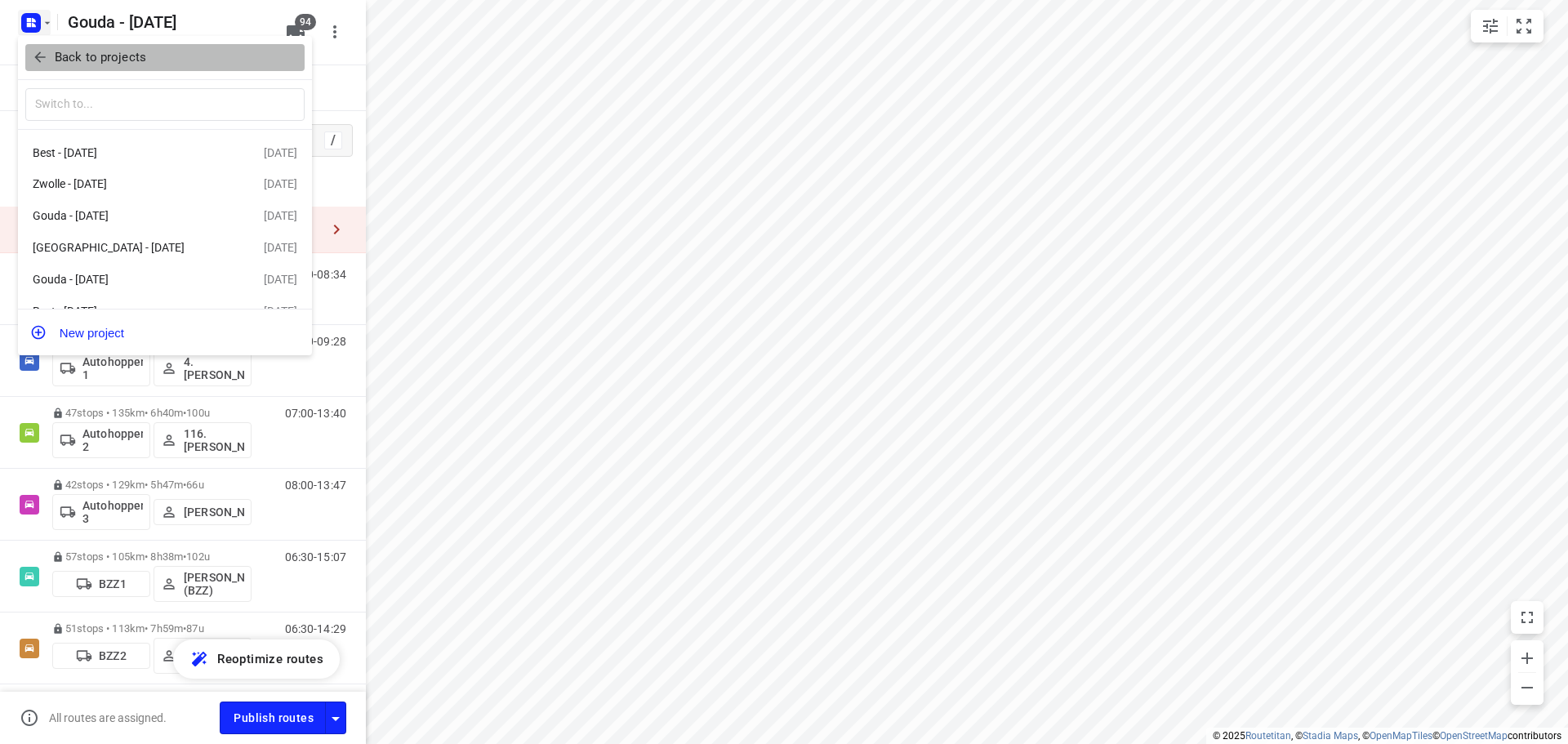
click at [35, 53] on icon "button" at bounding box center [39, 56] width 16 height 16
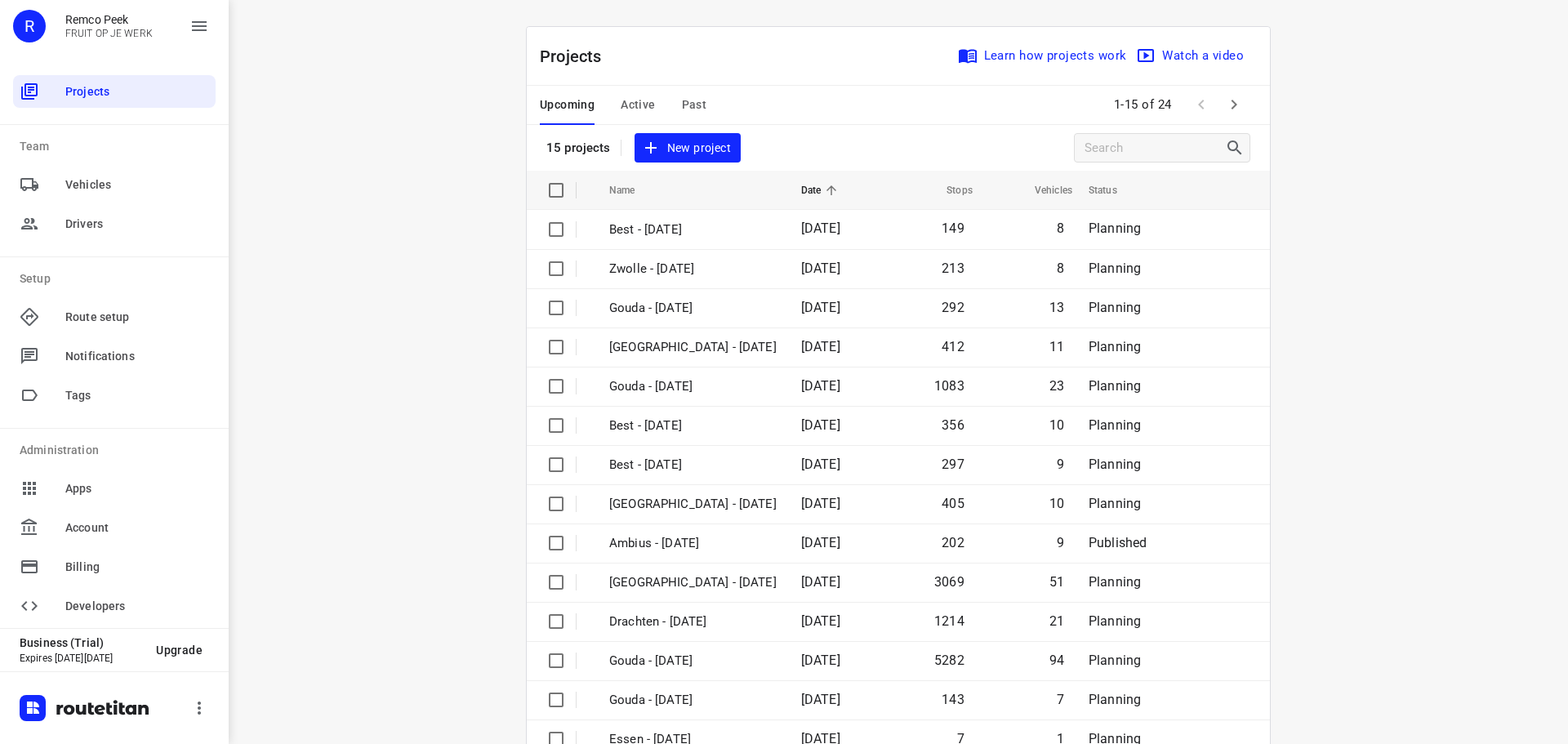
click at [627, 110] on span "Active" at bounding box center [637, 105] width 35 height 21
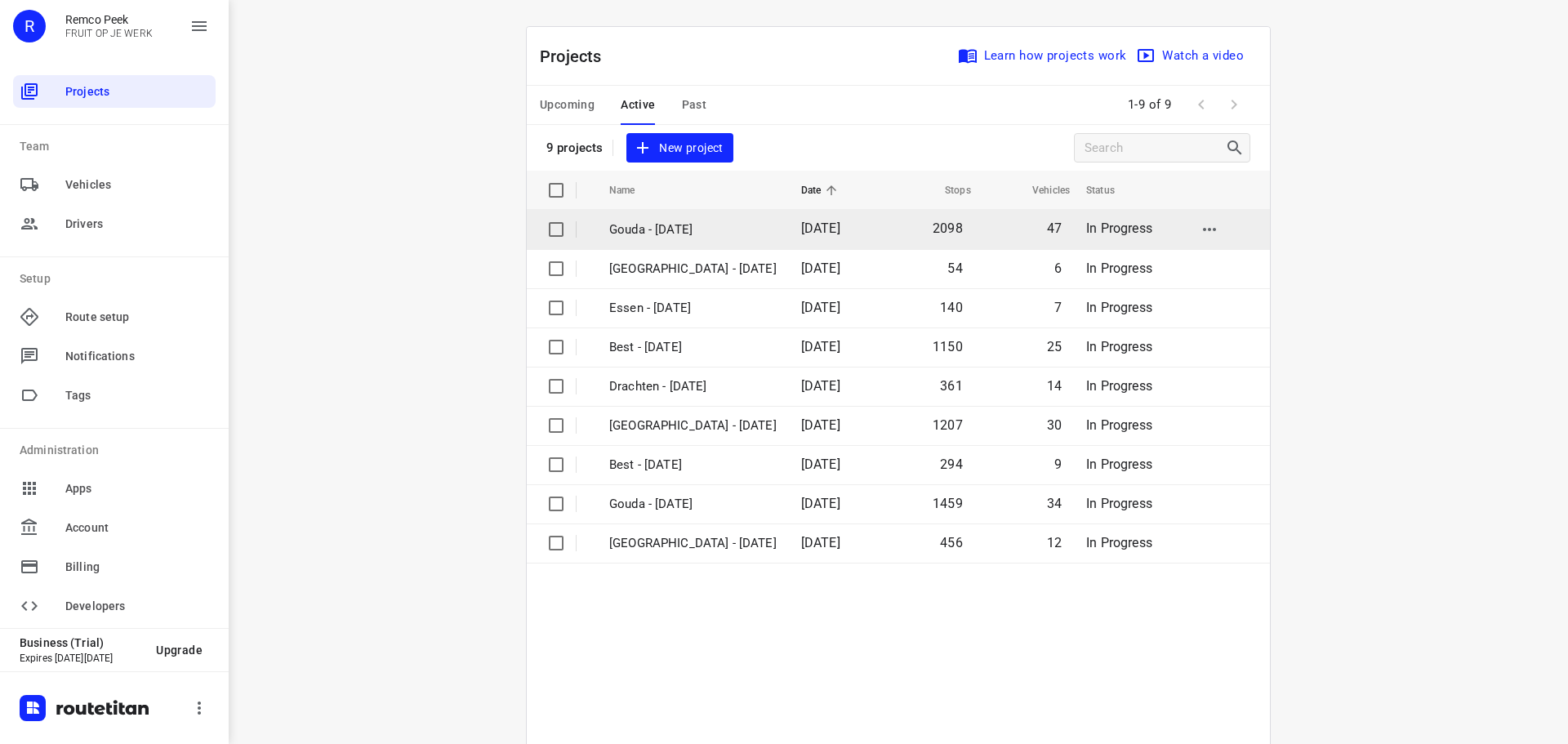
click at [680, 236] on p "Gouda - [DATE]" at bounding box center [693, 230] width 168 height 19
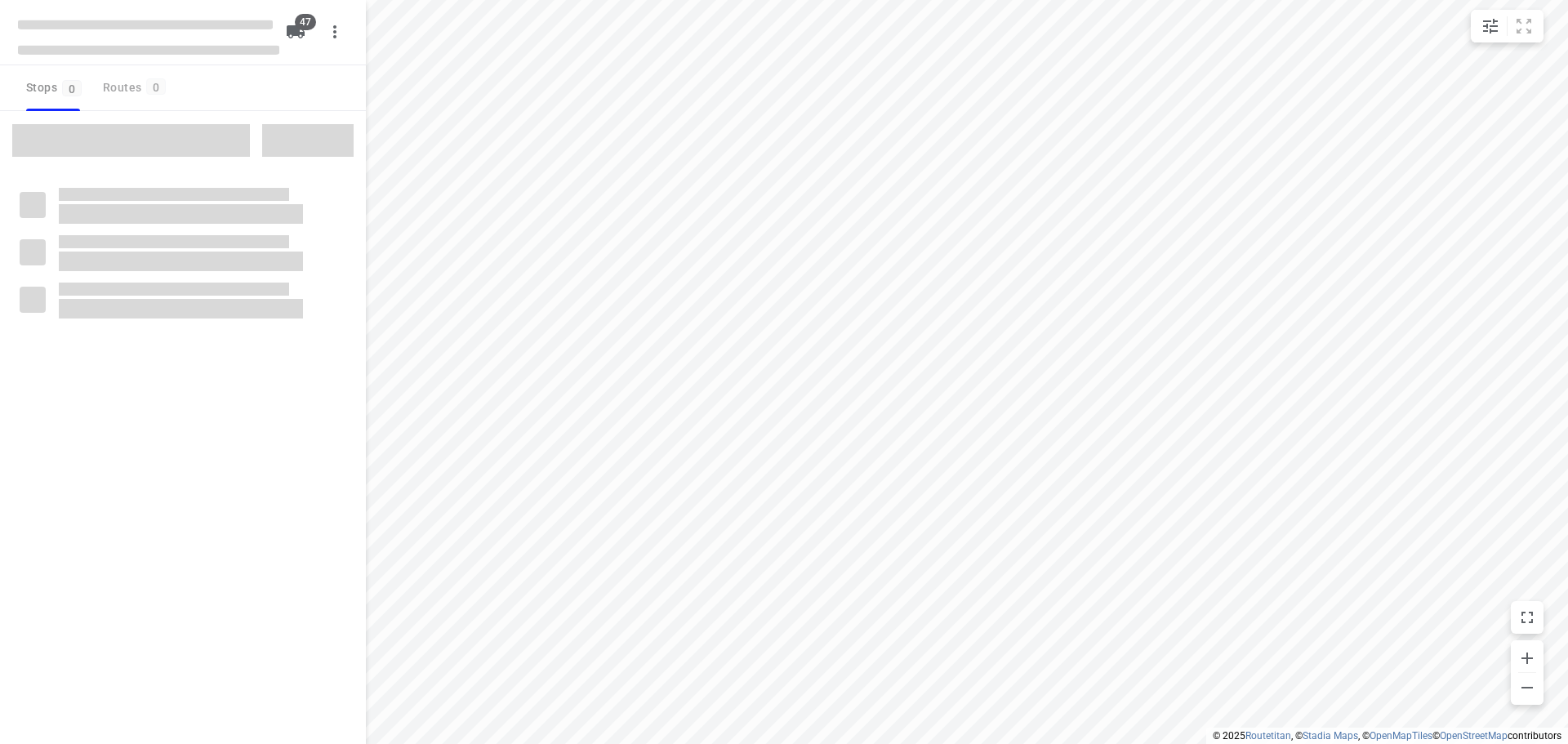
checkbox input "true"
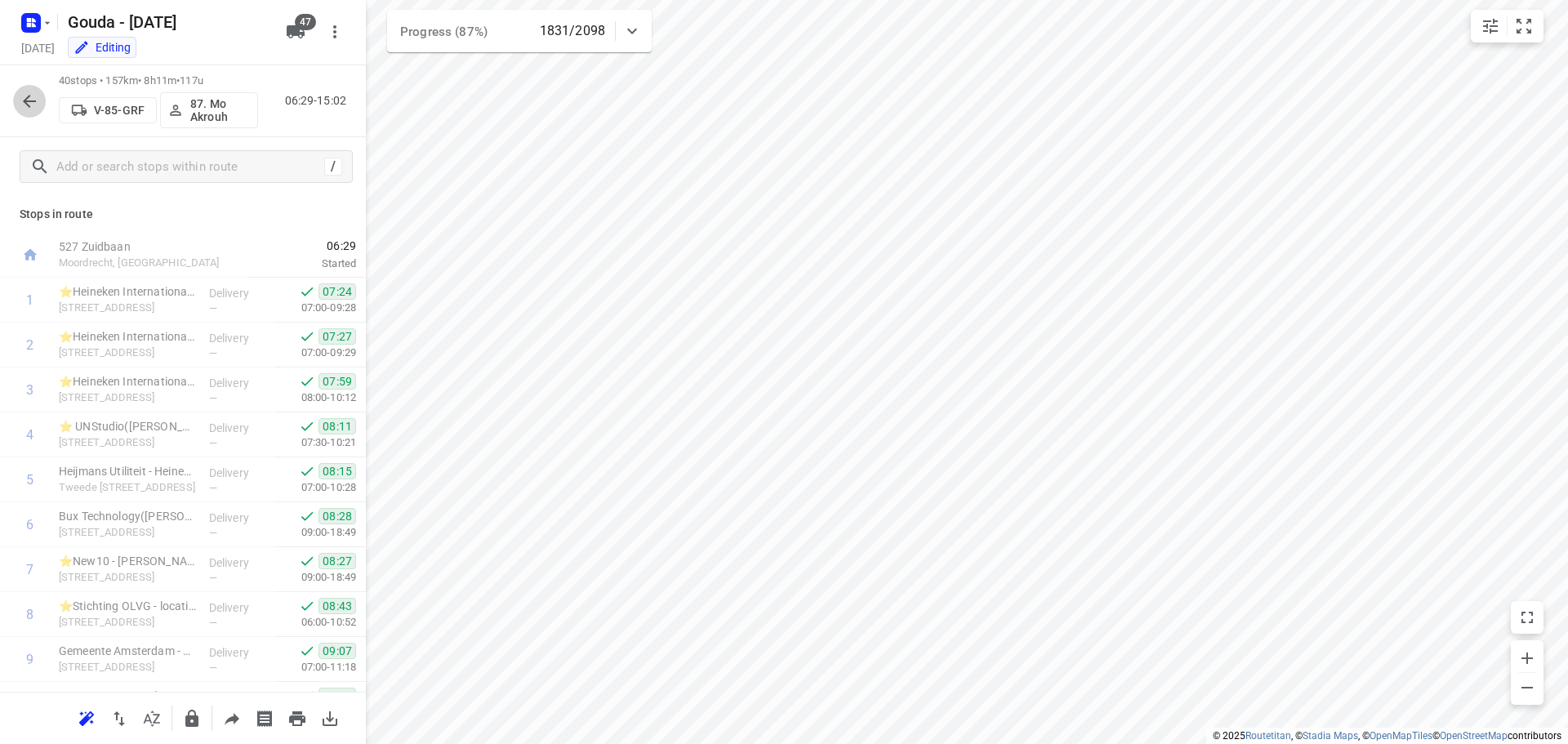
click at [26, 103] on icon "button" at bounding box center [29, 101] width 13 height 13
